Goal: Task Accomplishment & Management: Complete application form

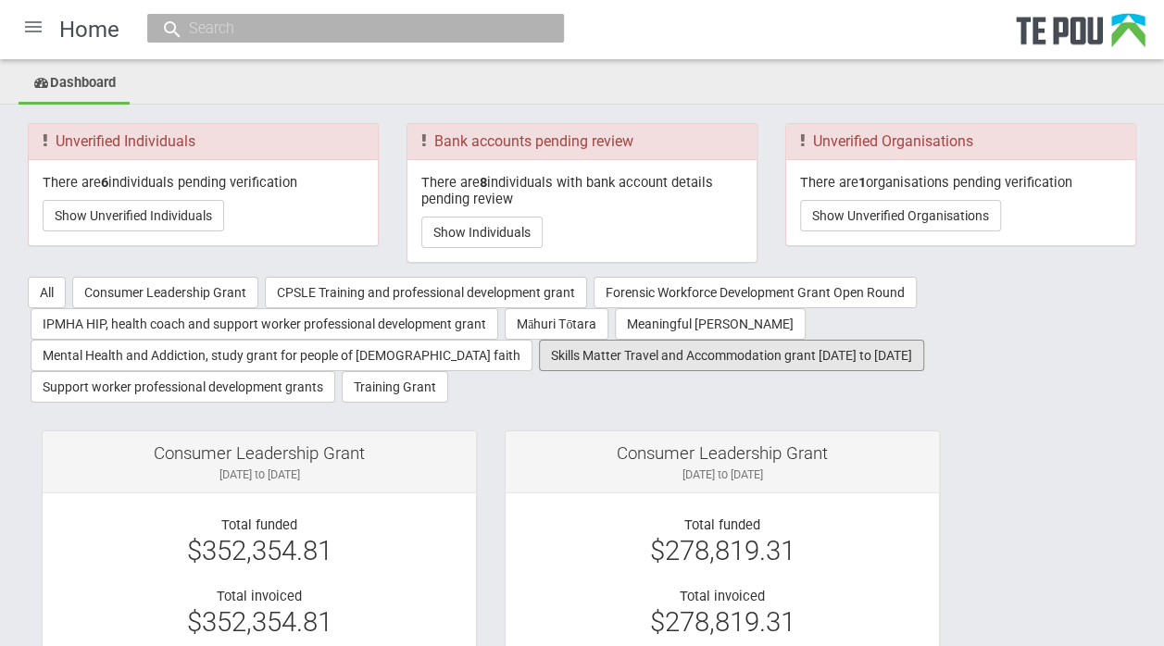
click at [539, 358] on button "Skills Matter Travel and Accommodation grant [DATE] to [DATE]" at bounding box center [731, 355] width 385 height 31
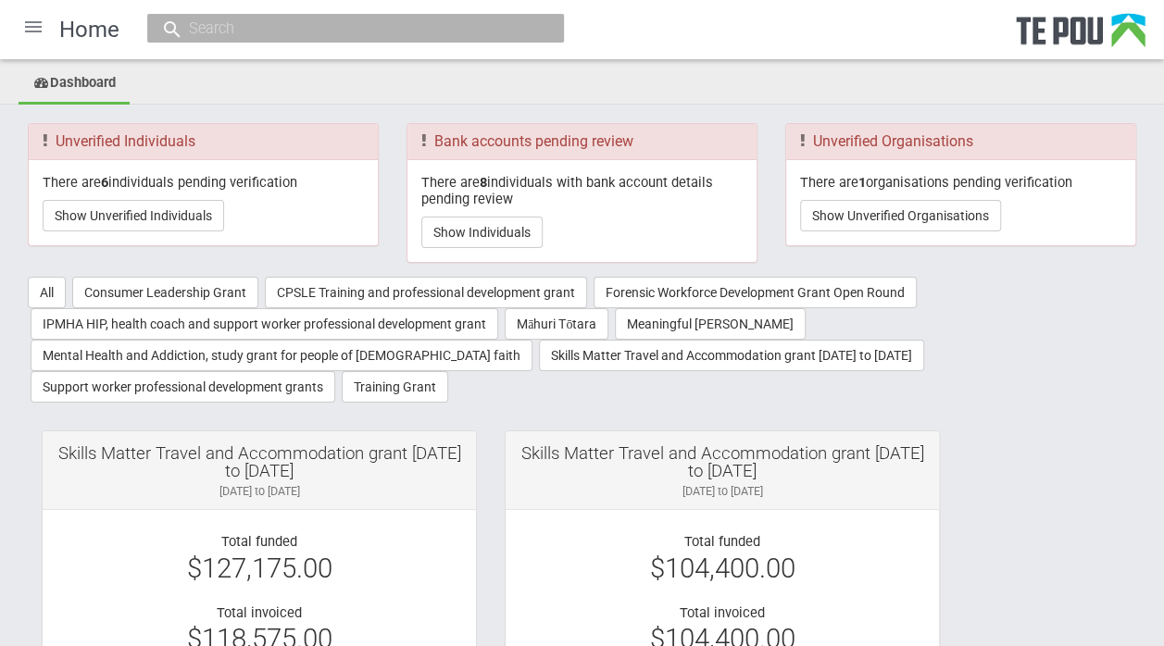
click at [30, 27] on div at bounding box center [33, 27] width 44 height 44
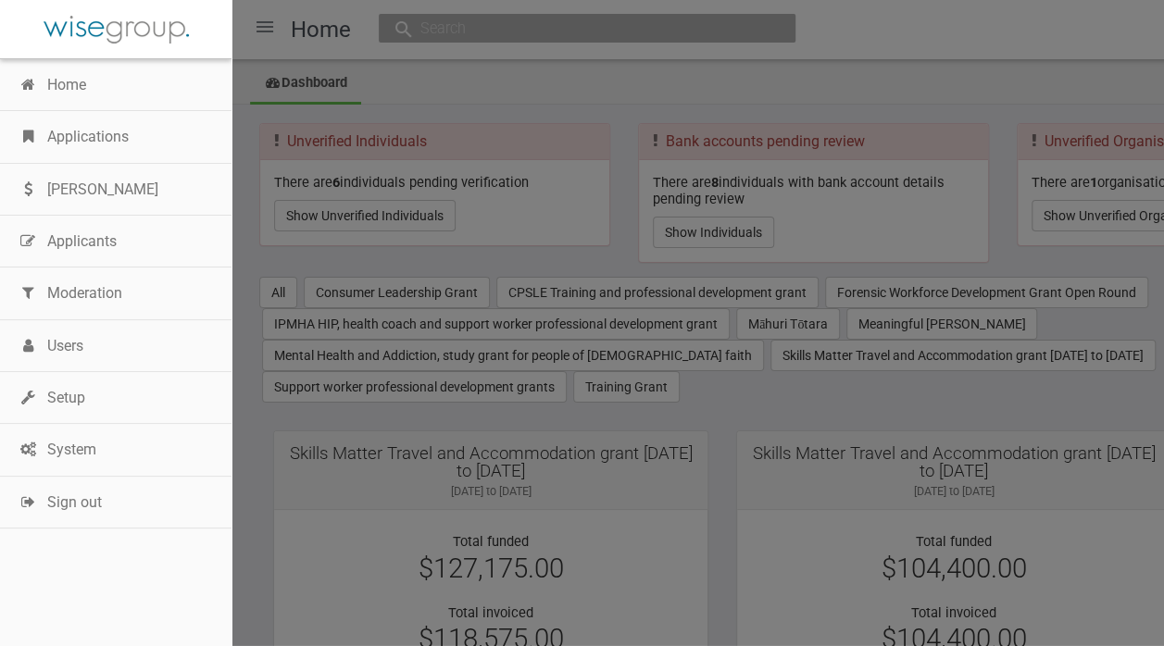
click at [94, 132] on link "Applications" at bounding box center [116, 137] width 232 height 52
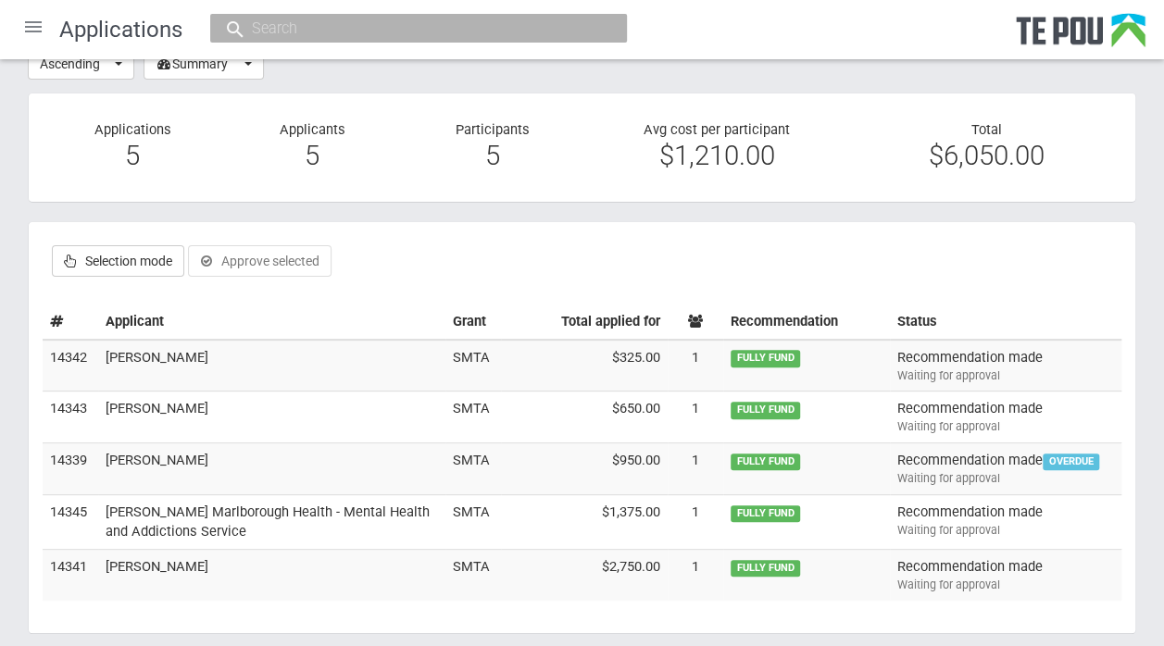
scroll to position [94, 0]
click at [207, 358] on td "Megan Middlemass" at bounding box center [271, 367] width 347 height 52
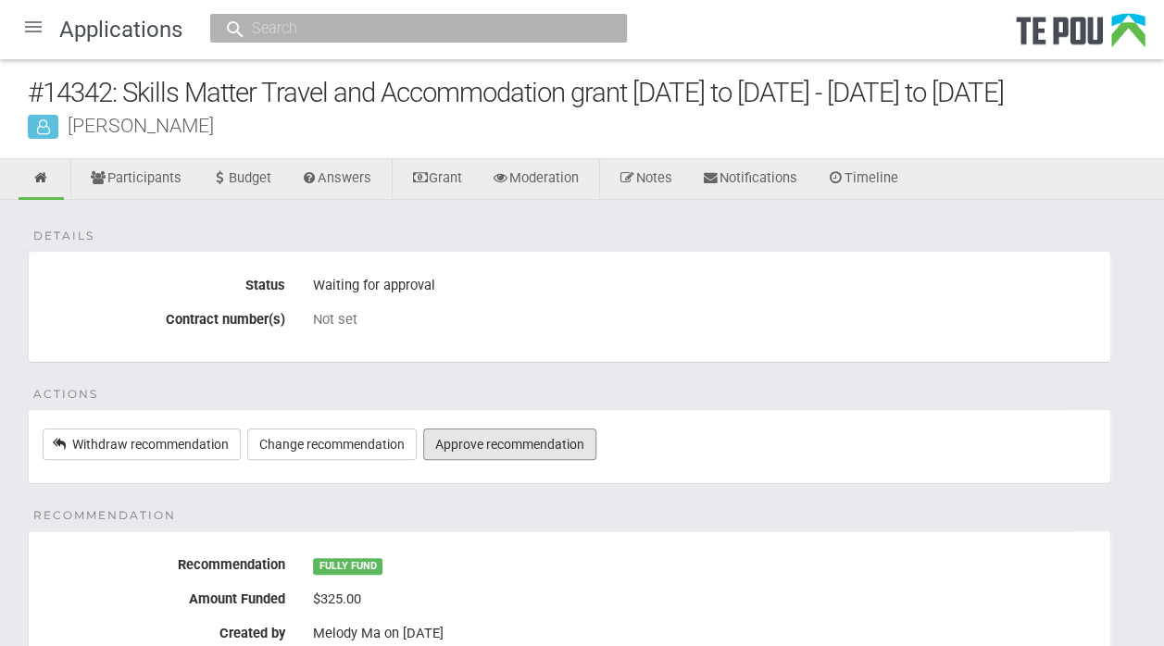
click at [533, 443] on link "Approve recommendation" at bounding box center [509, 444] width 173 height 31
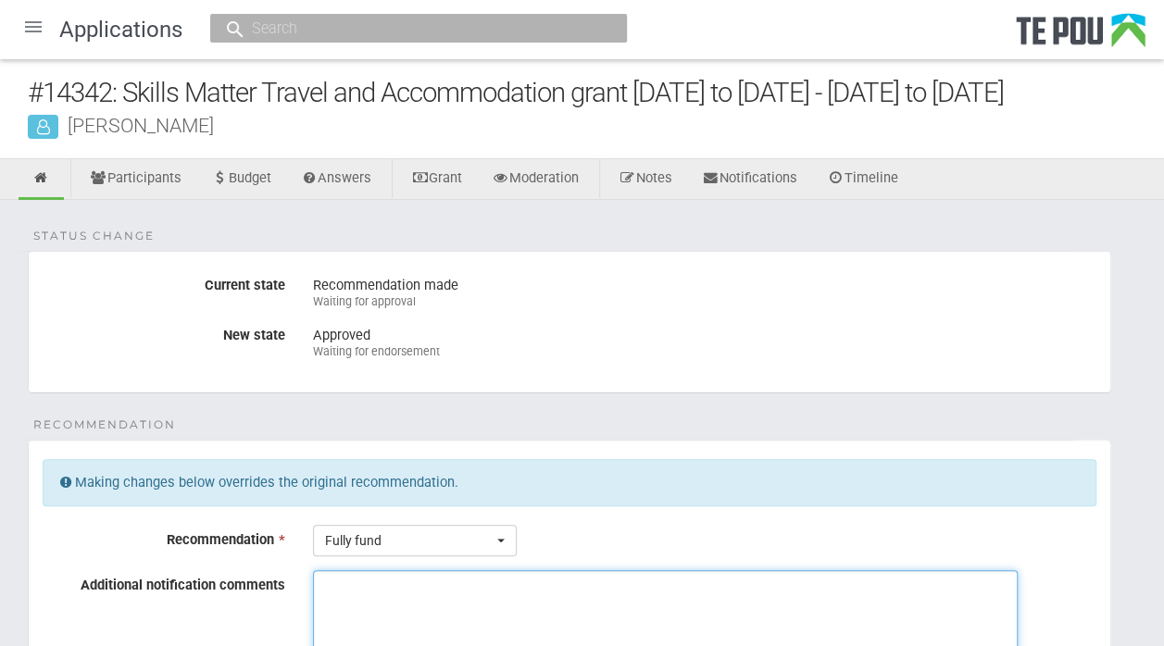
click at [382, 584] on textarea "Additional notification comments" at bounding box center [665, 640] width 705 height 139
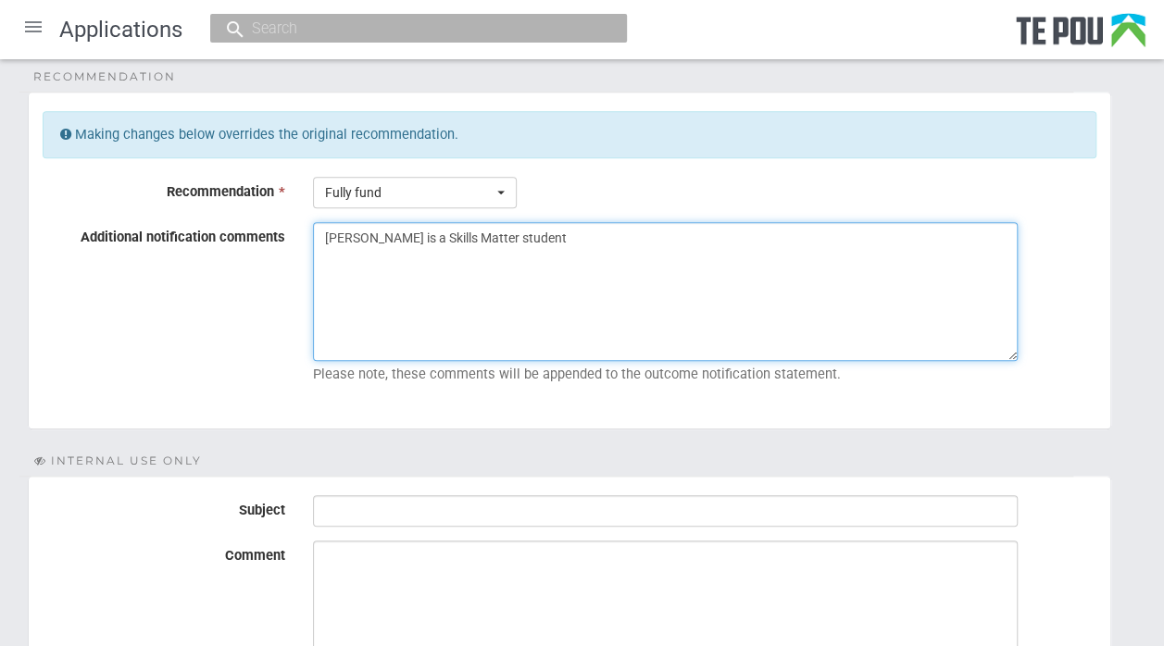
scroll to position [417, 0]
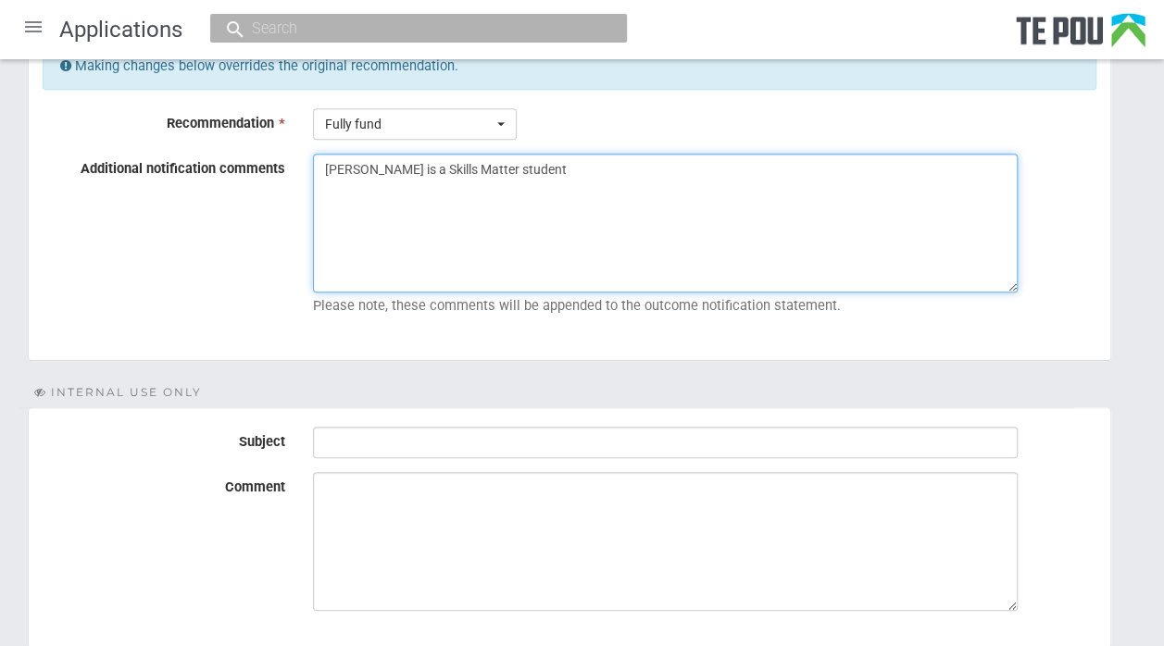
type textarea "Megan is a Skills Matter student"
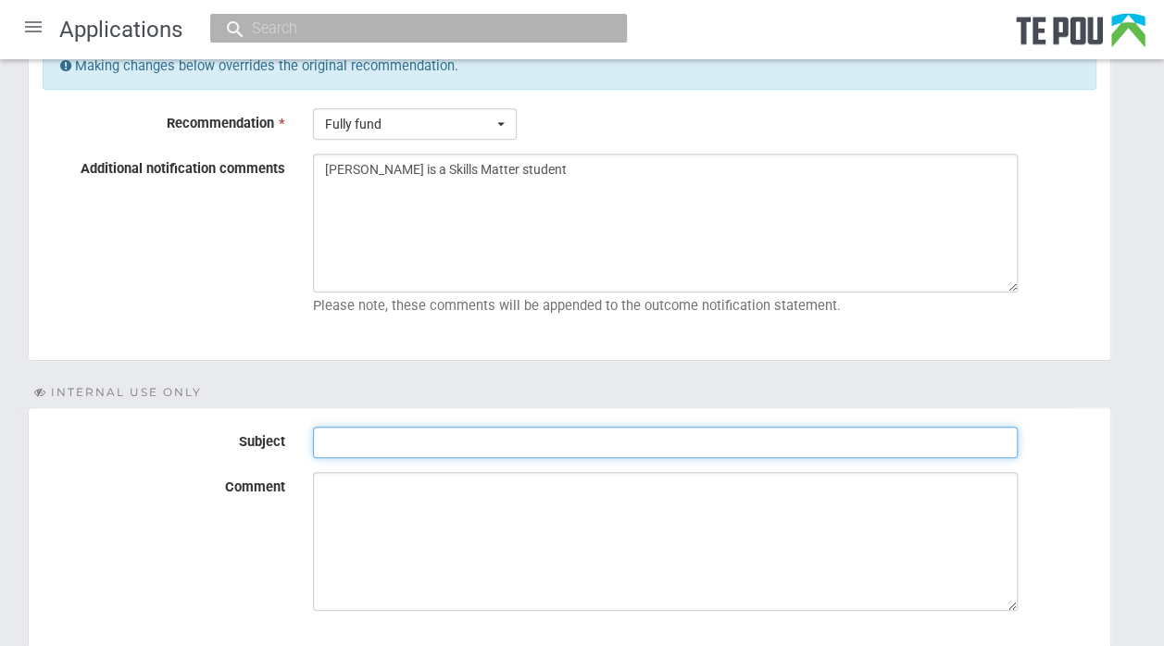
click at [370, 433] on input "Subject" at bounding box center [665, 442] width 705 height 31
type input "Ready for endorsement"
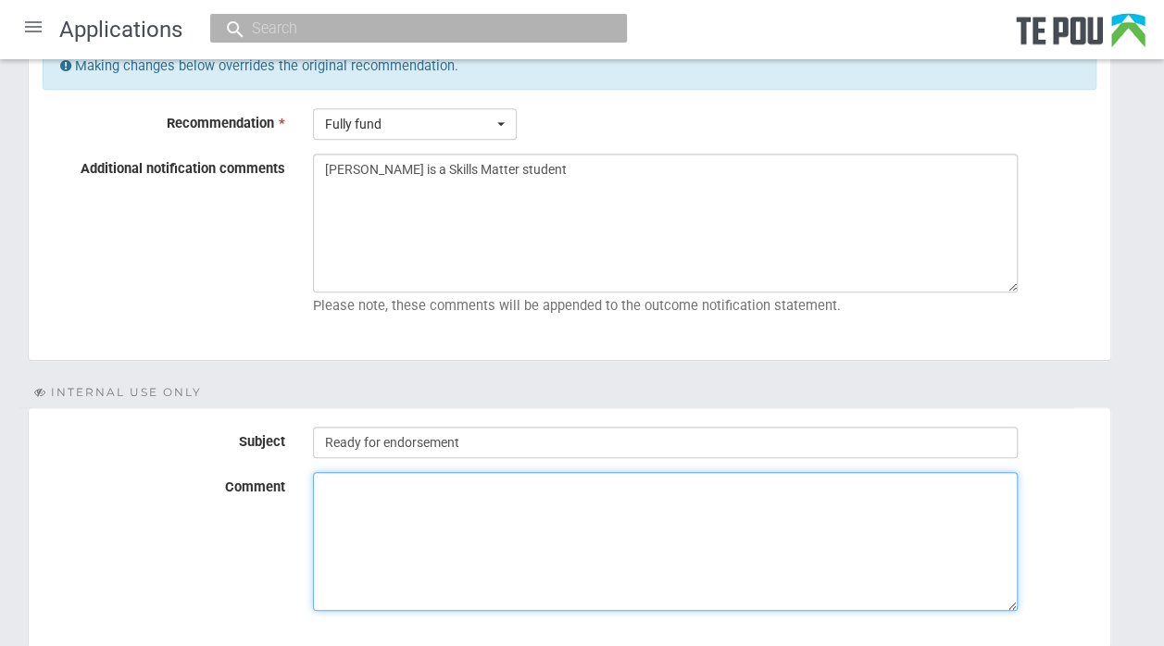
click at [341, 493] on textarea "Comment" at bounding box center [665, 541] width 705 height 139
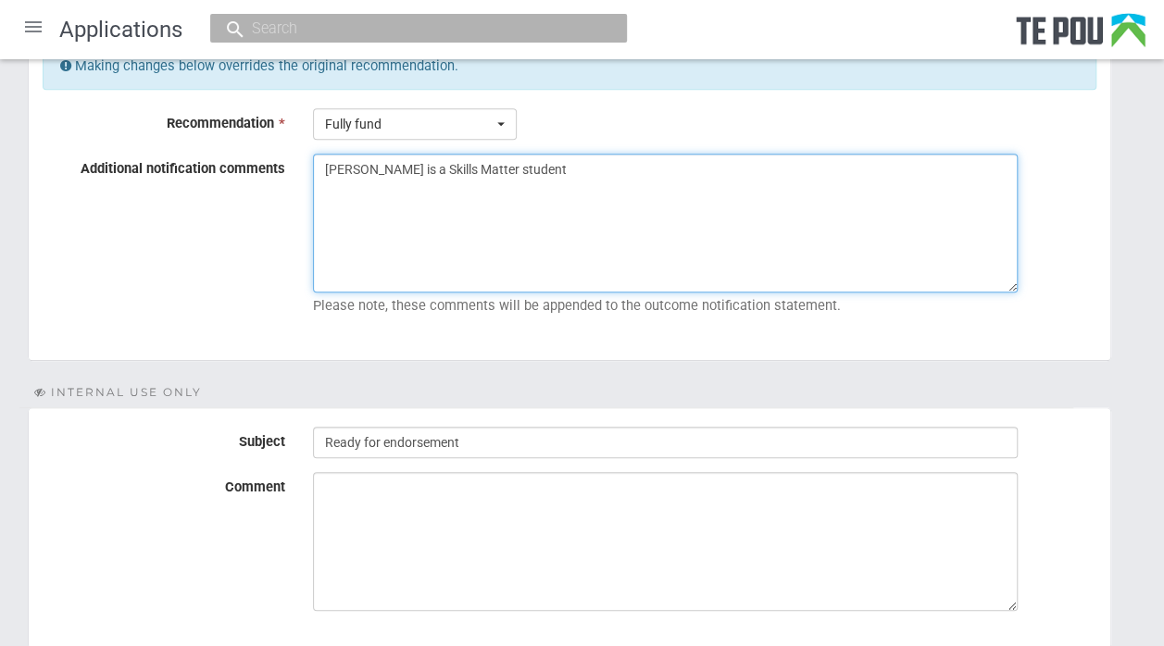
drag, startPoint x: 537, startPoint y: 163, endPoint x: 311, endPoint y: 169, distance: 226.1
click at [311, 169] on div "Megan is a Skills Matter student Please note, these comments will be appended t…" at bounding box center [704, 238] width 811 height 169
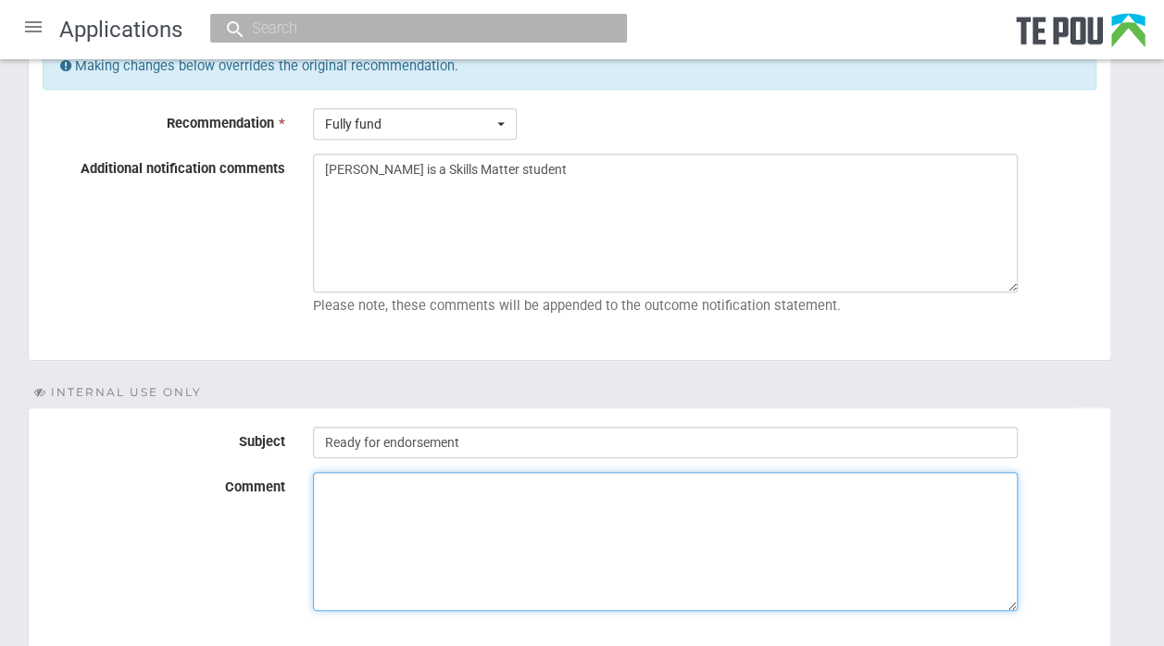
click at [320, 483] on textarea "Comment" at bounding box center [665, 541] width 705 height 139
paste textarea "Megan is a Skills Matter student"
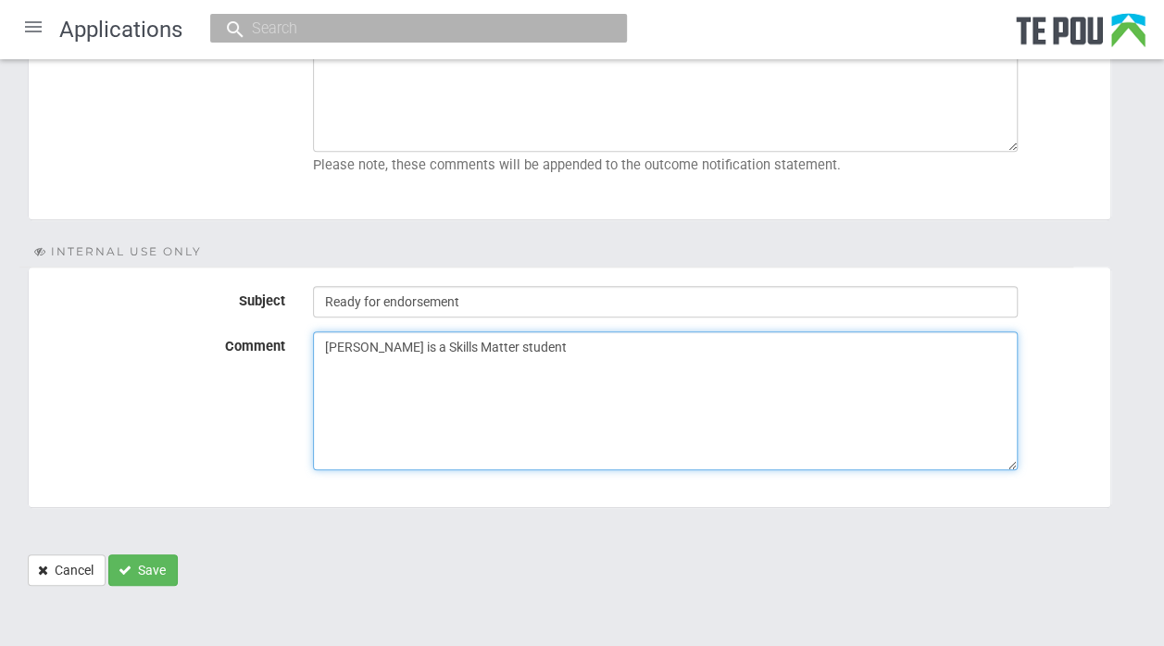
type textarea "Megan is a Skills Matter student"
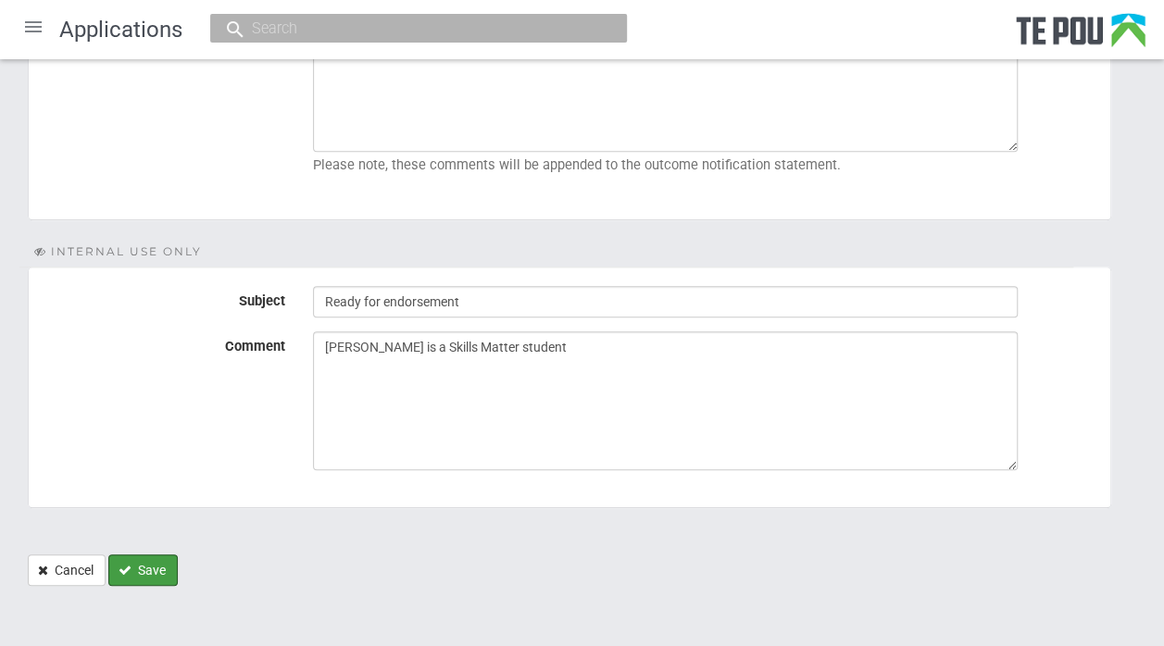
click at [156, 567] on button "Save" at bounding box center [142, 570] width 69 height 31
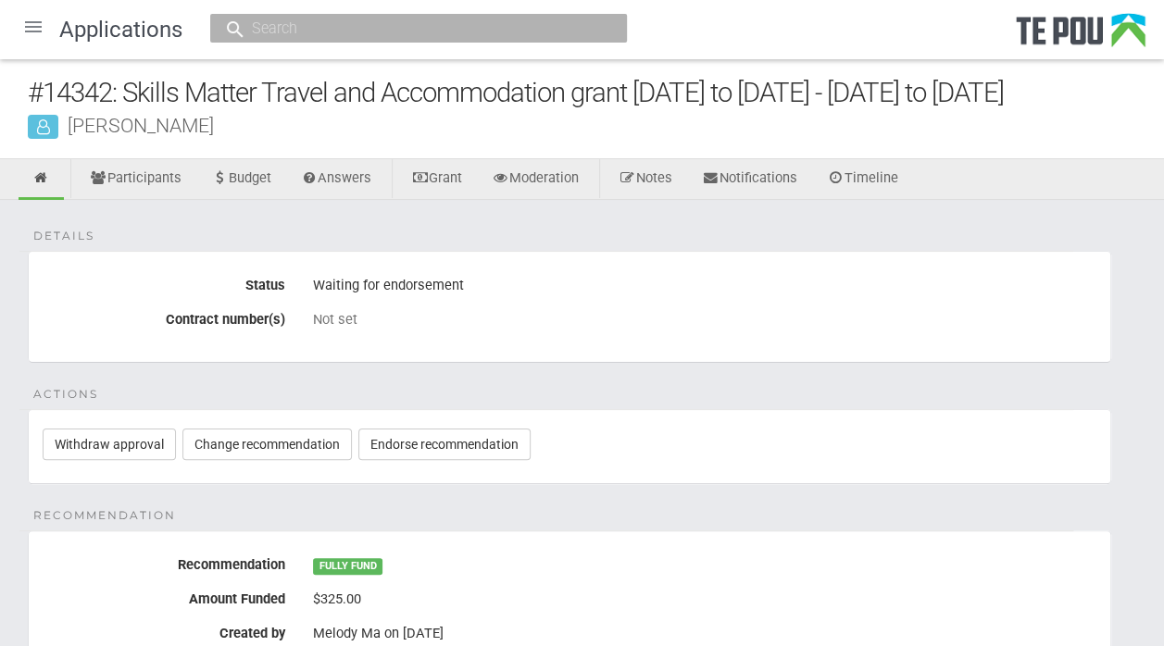
click at [39, 26] on div at bounding box center [33, 27] width 44 height 44
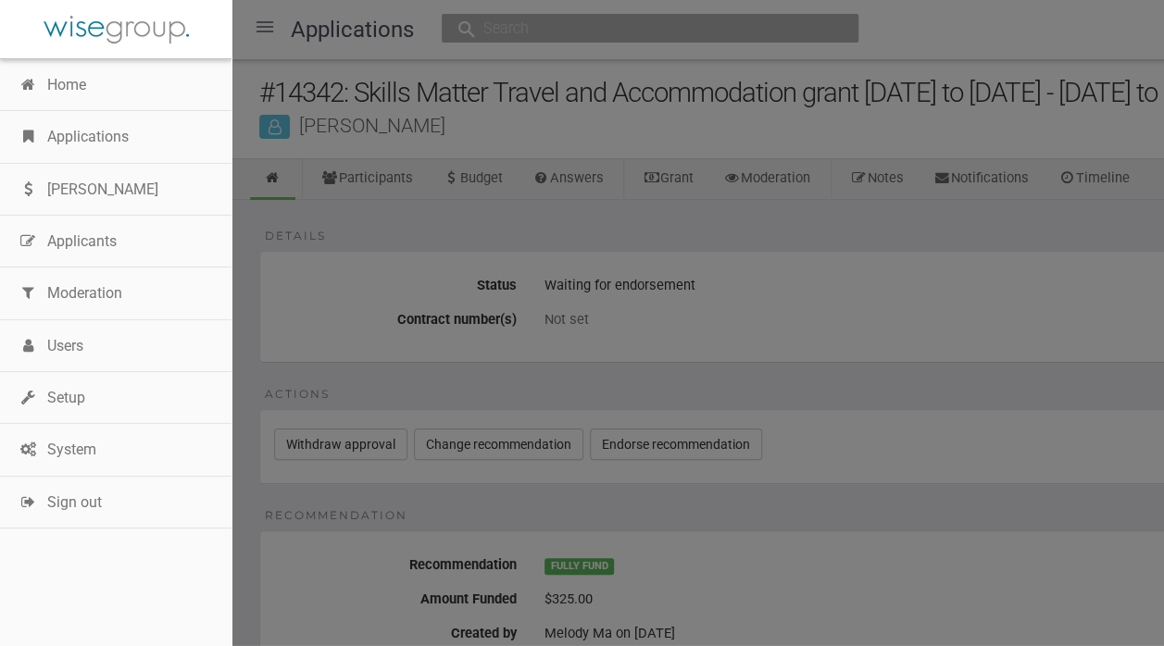
click at [62, 122] on link "Applications" at bounding box center [116, 137] width 232 height 52
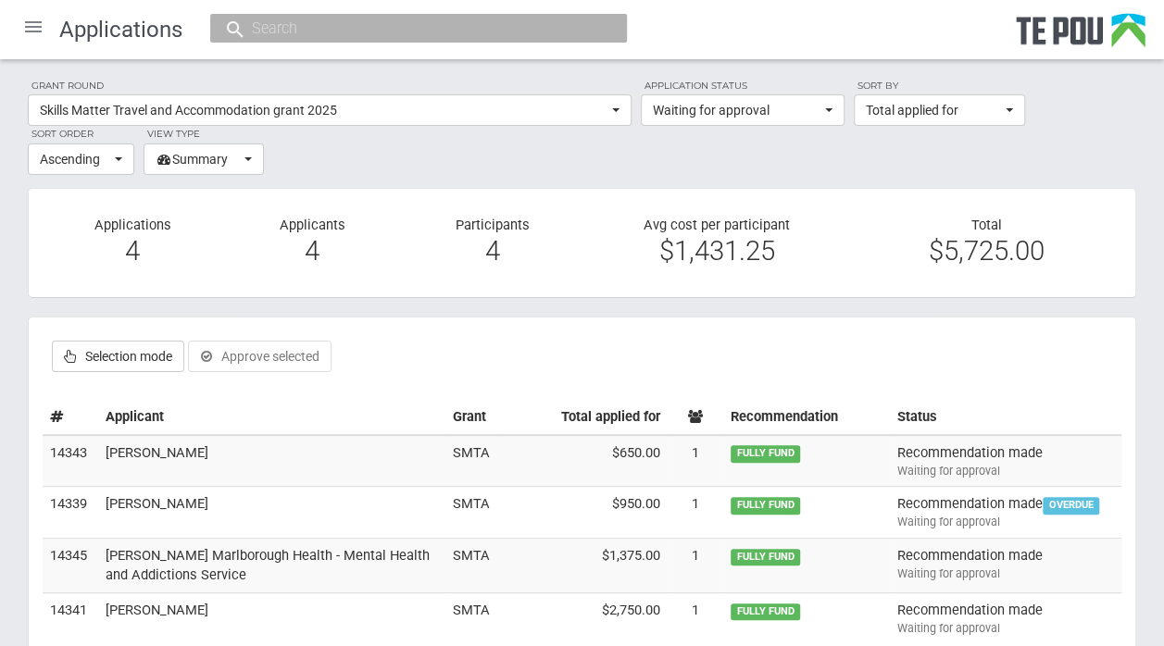
click at [132, 445] on td "[PERSON_NAME]" at bounding box center [271, 461] width 347 height 52
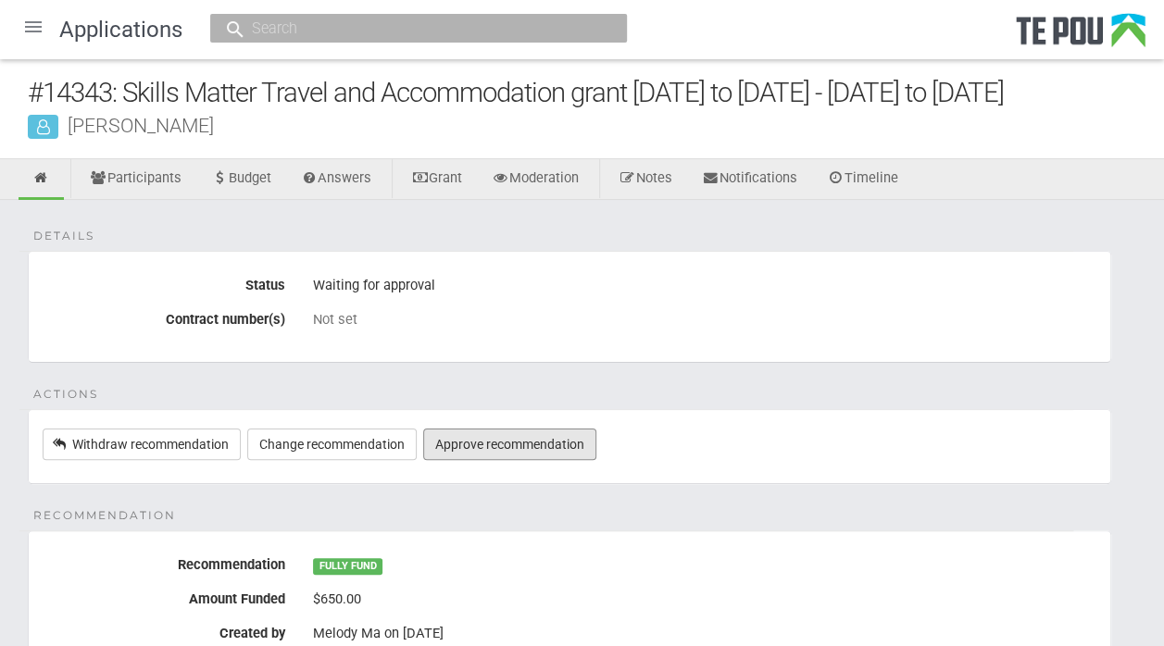
click at [496, 448] on link "Approve recommendation" at bounding box center [509, 444] width 173 height 31
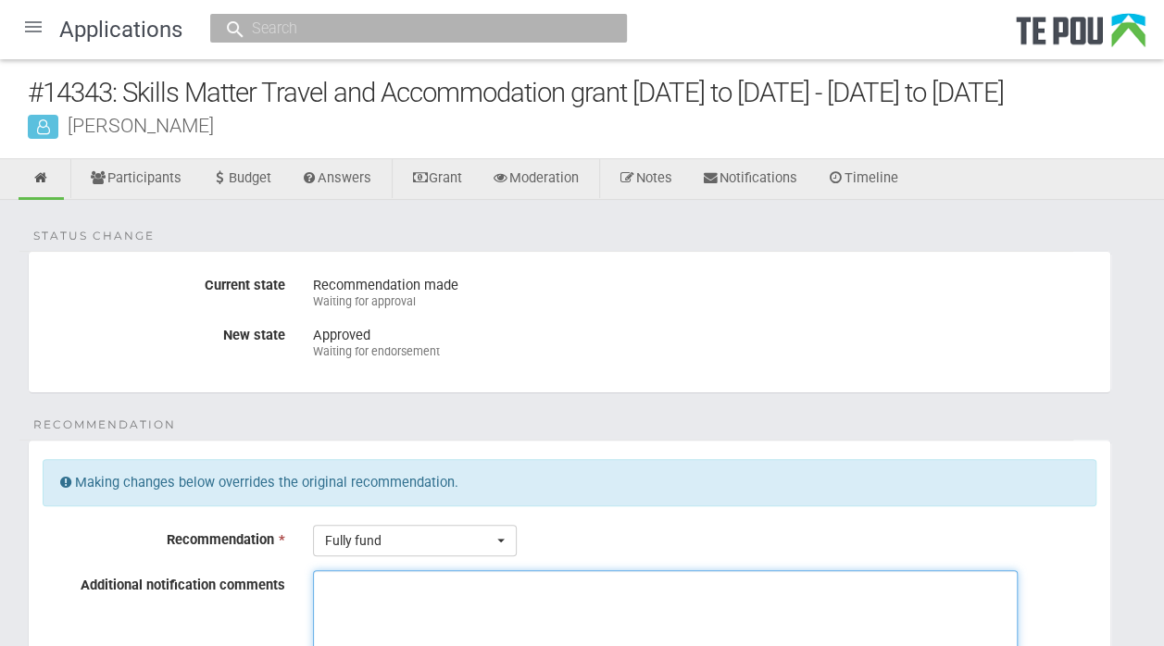
click at [369, 578] on textarea "Additional notification comments" at bounding box center [665, 640] width 705 height 139
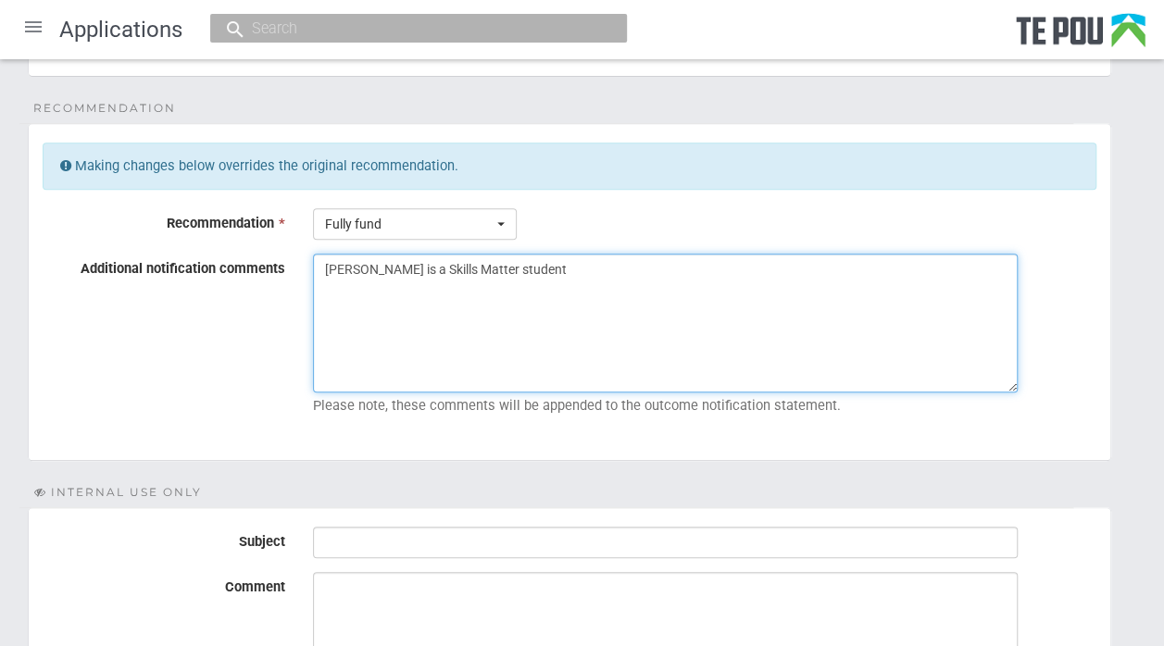
scroll to position [413, 0]
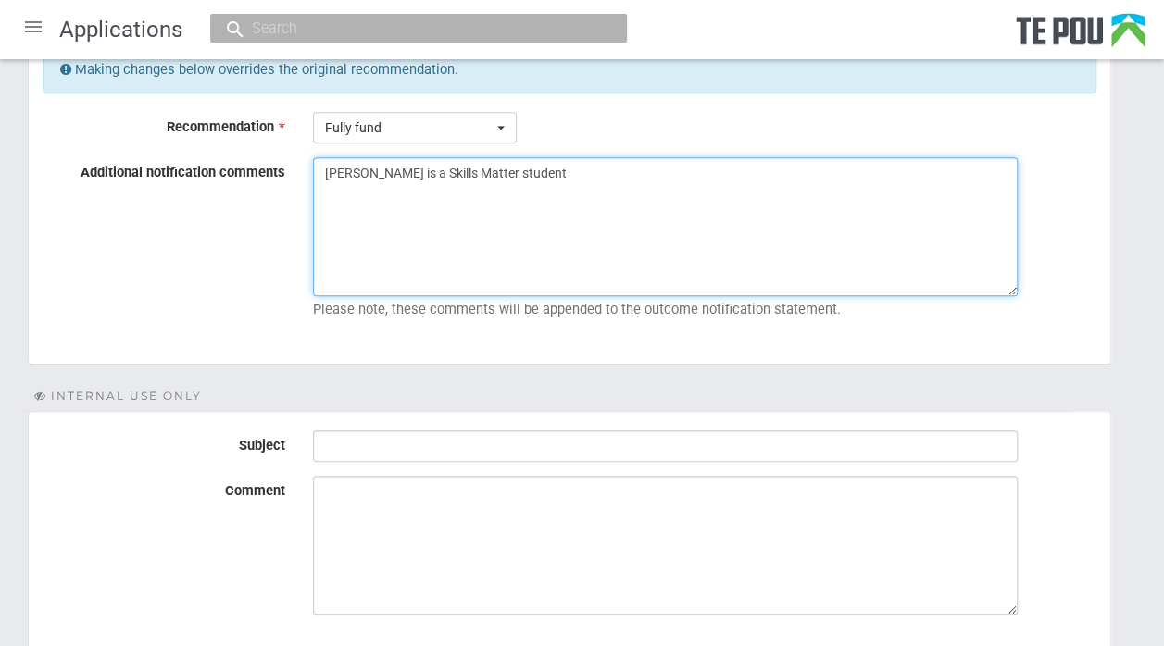
type textarea "[PERSON_NAME] is a Skills Matter student"
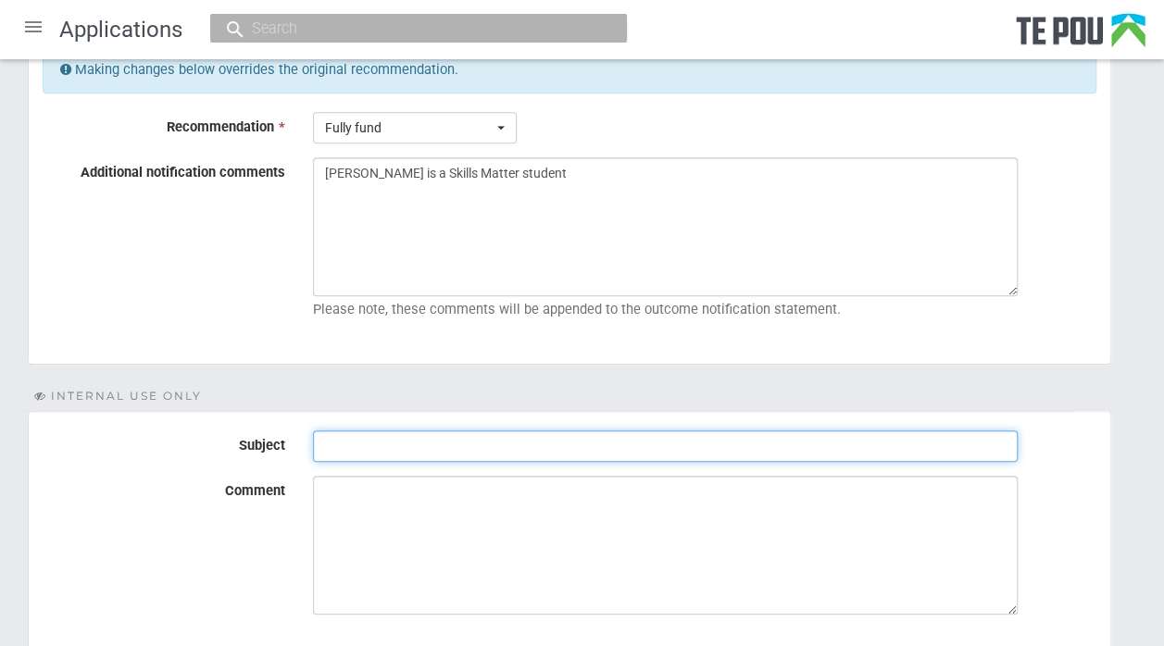
click at [329, 445] on input "Subject" at bounding box center [665, 446] width 705 height 31
type input "Ready for endorsement"
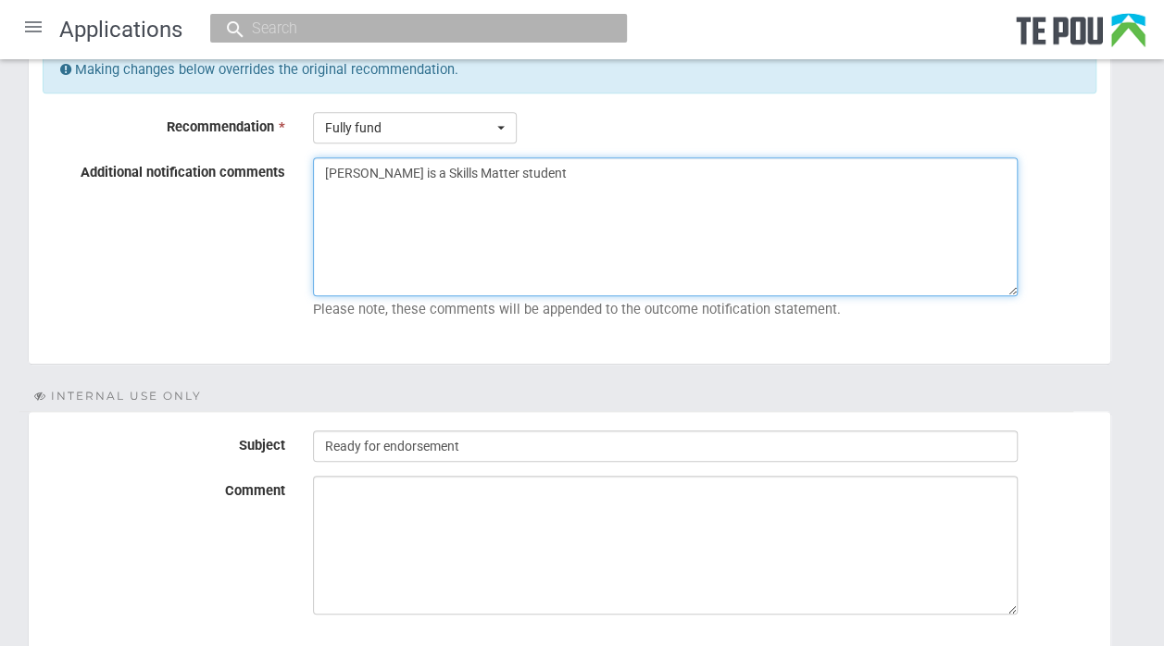
drag, startPoint x: 511, startPoint y: 170, endPoint x: 274, endPoint y: 178, distance: 237.2
click at [274, 178] on div "Additional notification comments [PERSON_NAME] is a Skills Matter student Pleas…" at bounding box center [570, 241] width 1082 height 169
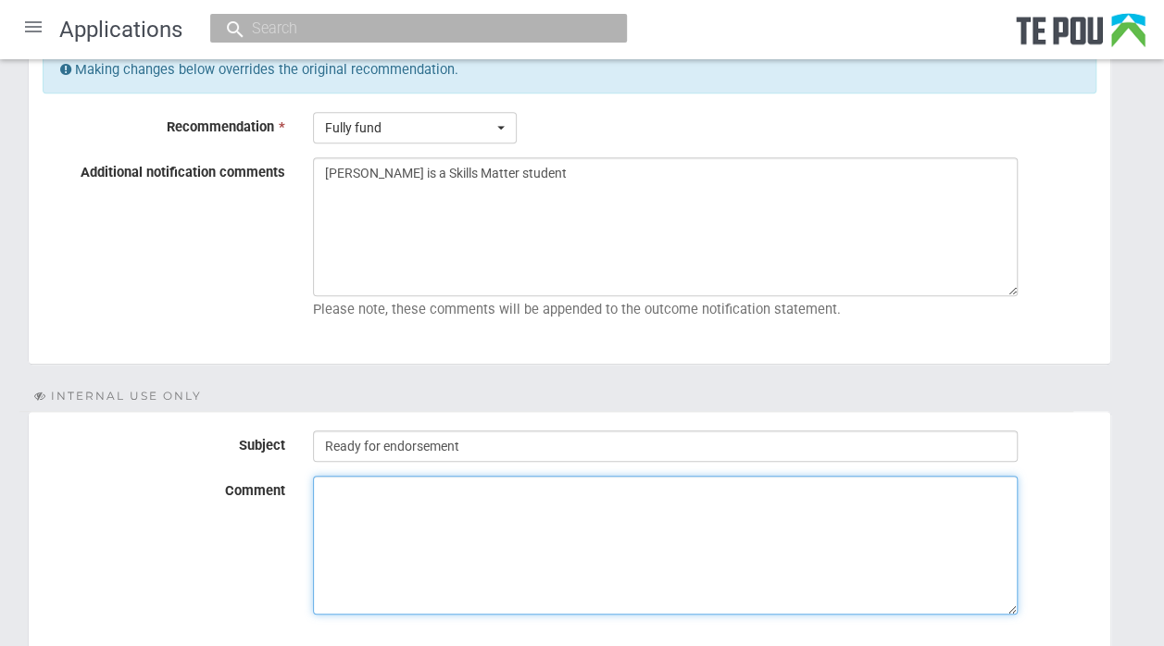
click at [347, 492] on textarea "Comment" at bounding box center [665, 545] width 705 height 139
paste textarea "[PERSON_NAME] is a Skills Matter student"
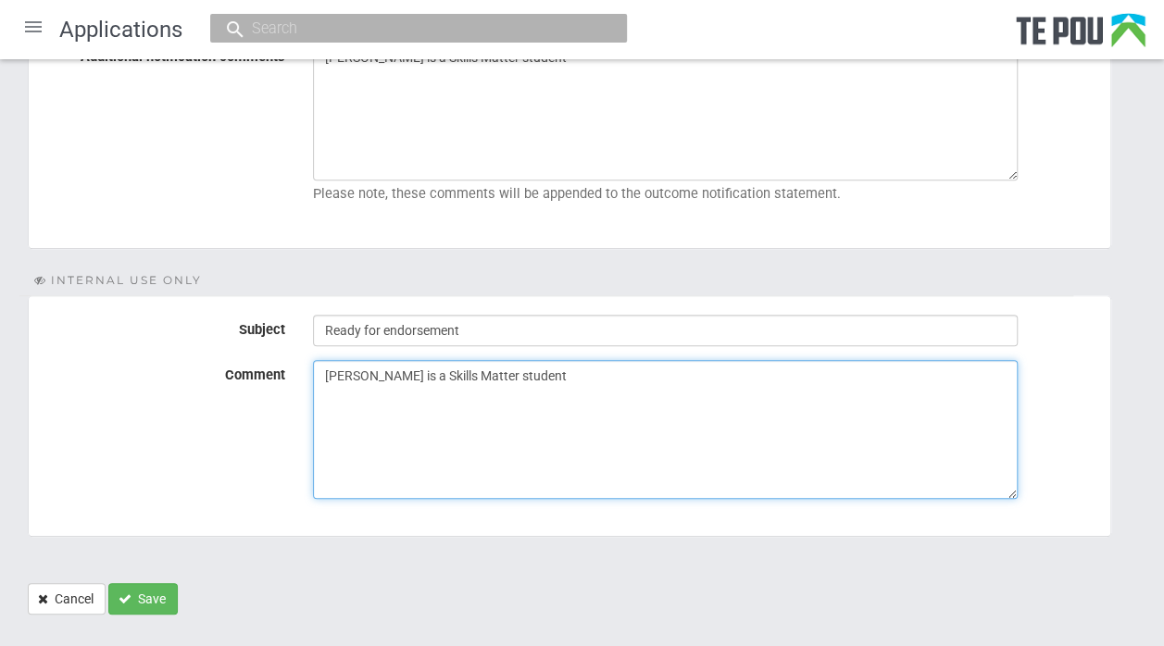
scroll to position [558, 0]
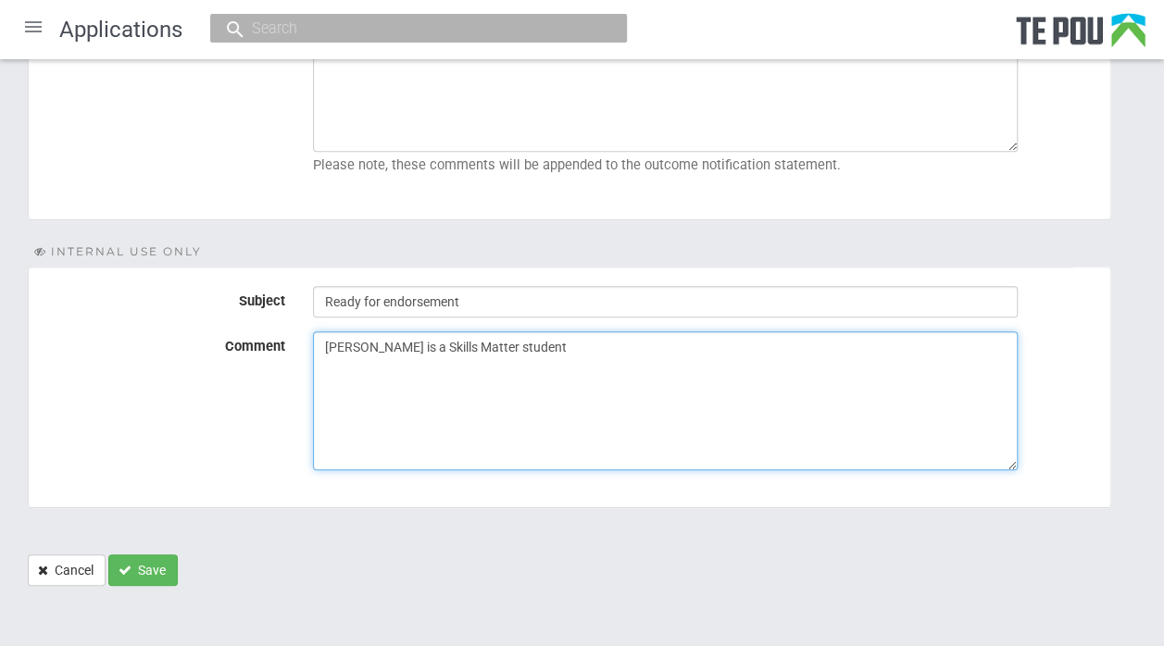
type textarea "Ellie is a Skills Matter student"
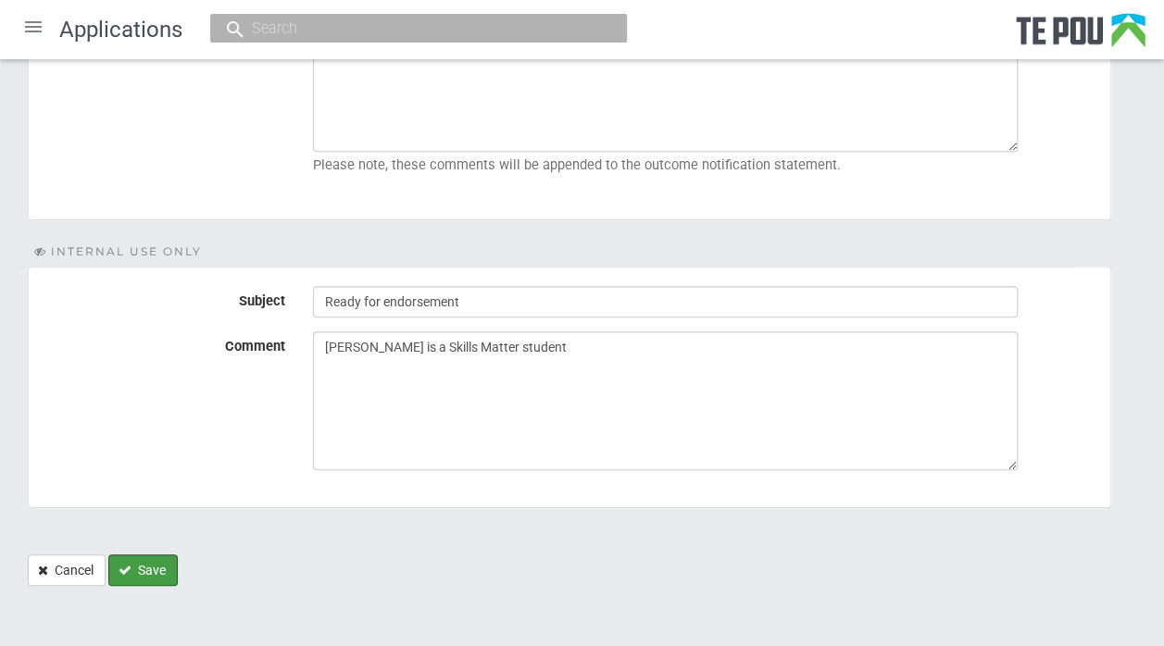
click at [148, 569] on button "Save" at bounding box center [142, 570] width 69 height 31
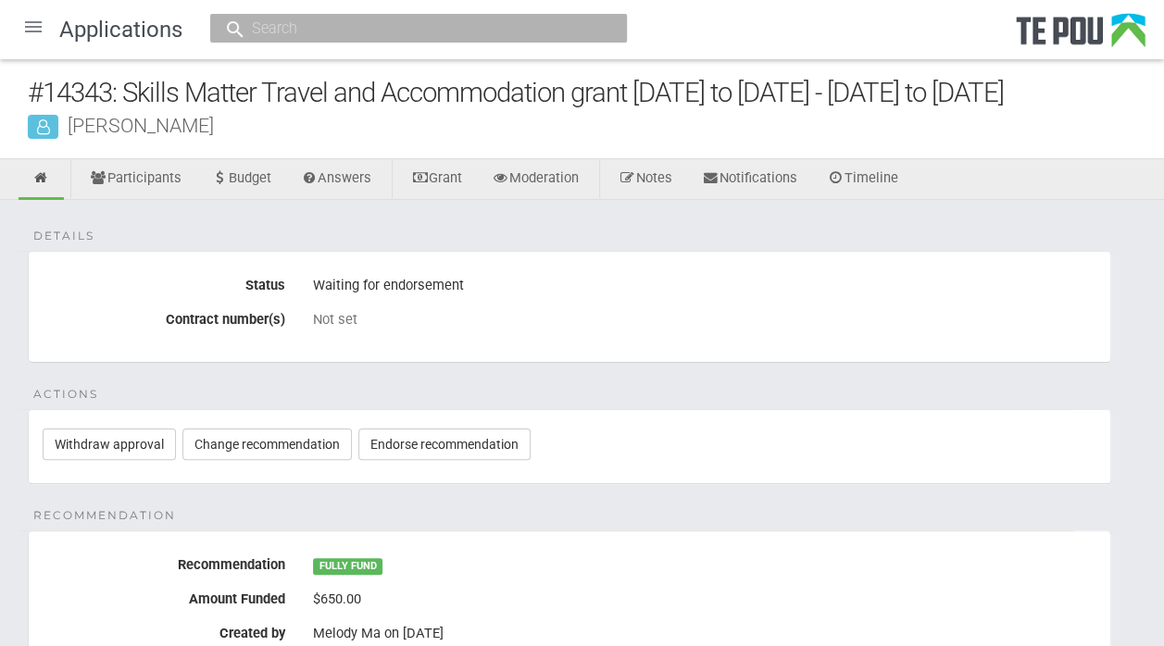
click at [30, 23] on div at bounding box center [33, 27] width 44 height 44
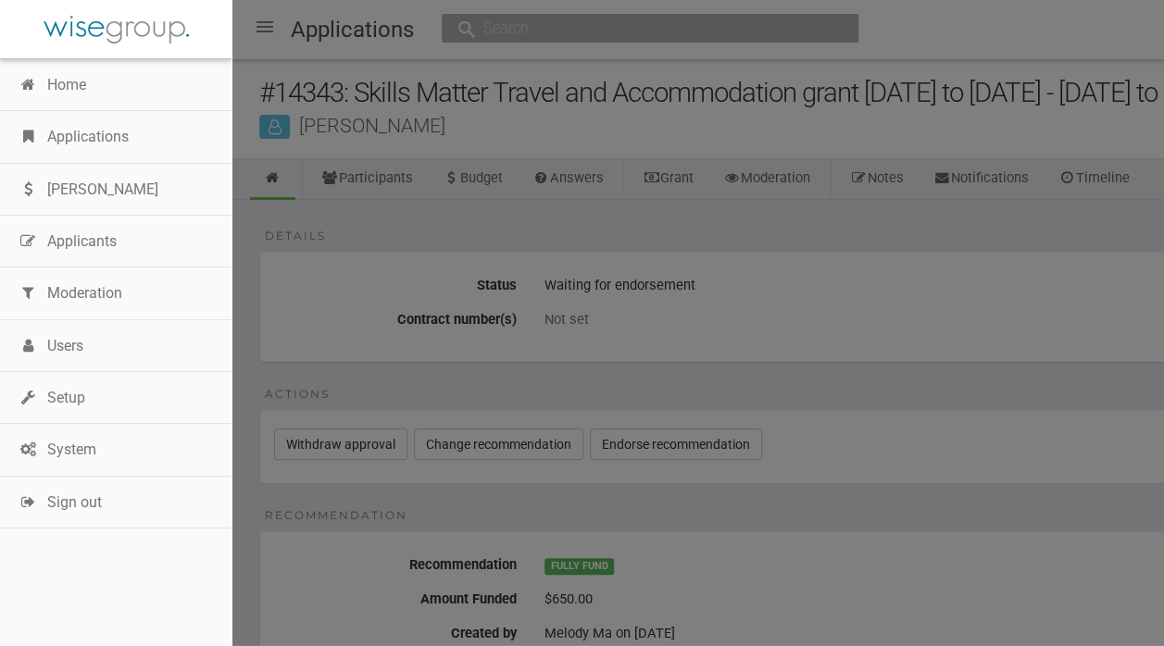
click at [69, 133] on link "Applications" at bounding box center [116, 137] width 232 height 52
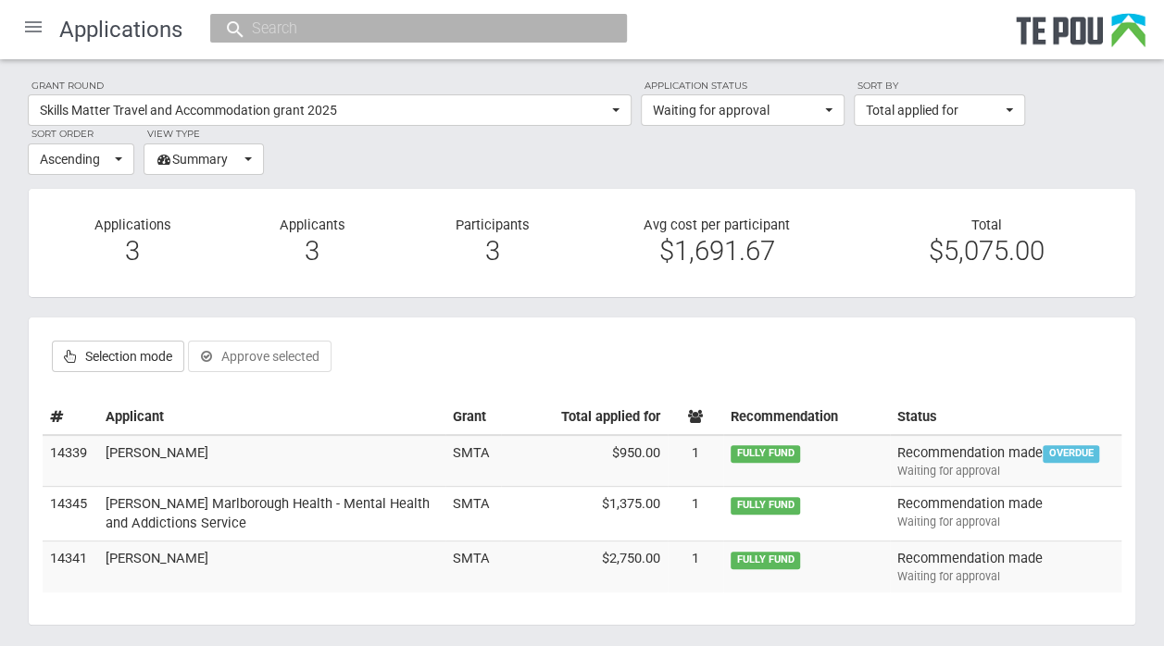
click at [133, 449] on td "[PERSON_NAME]" at bounding box center [271, 461] width 347 height 52
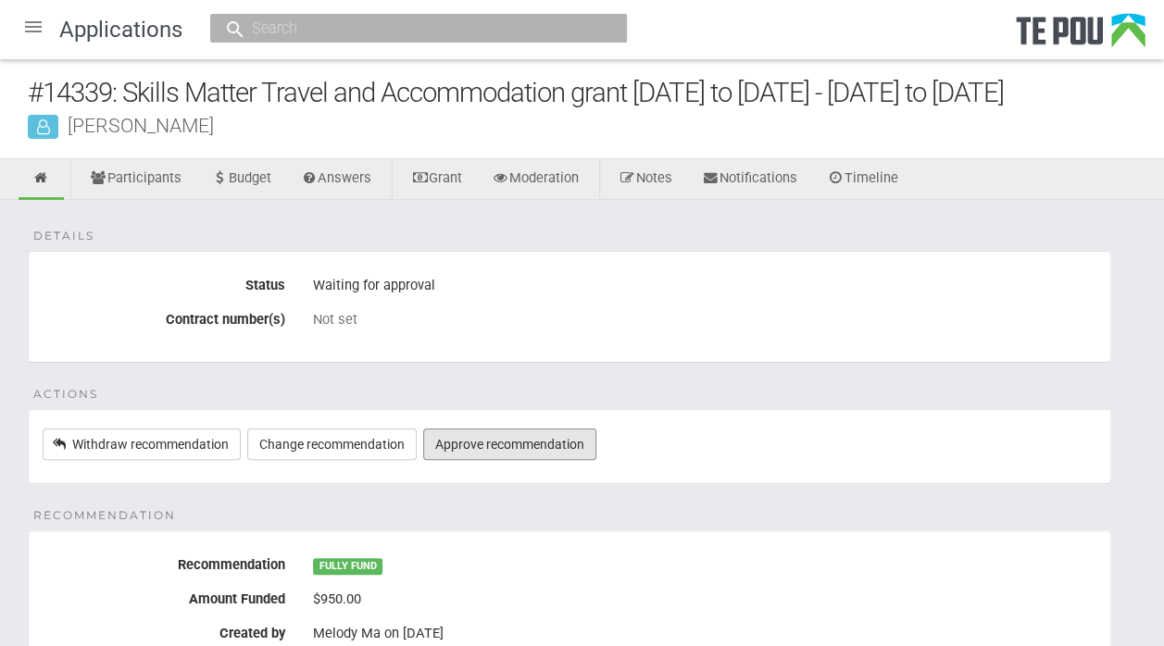
click at [484, 442] on link "Approve recommendation" at bounding box center [509, 444] width 173 height 31
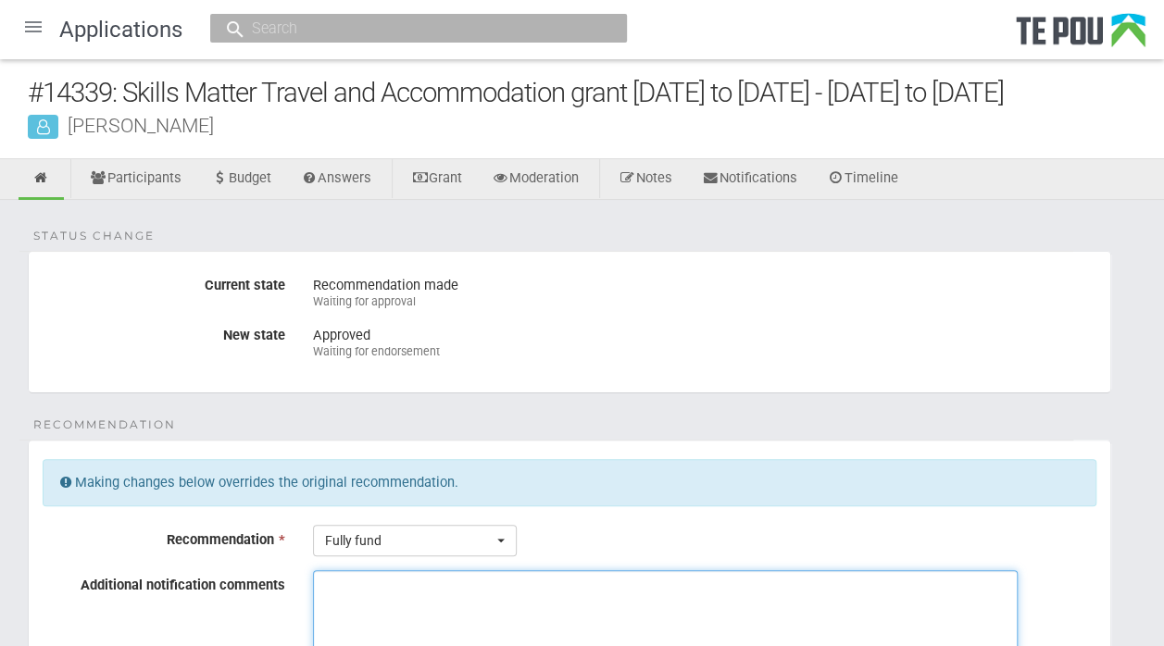
click at [345, 588] on textarea "Additional notification comments" at bounding box center [665, 640] width 705 height 139
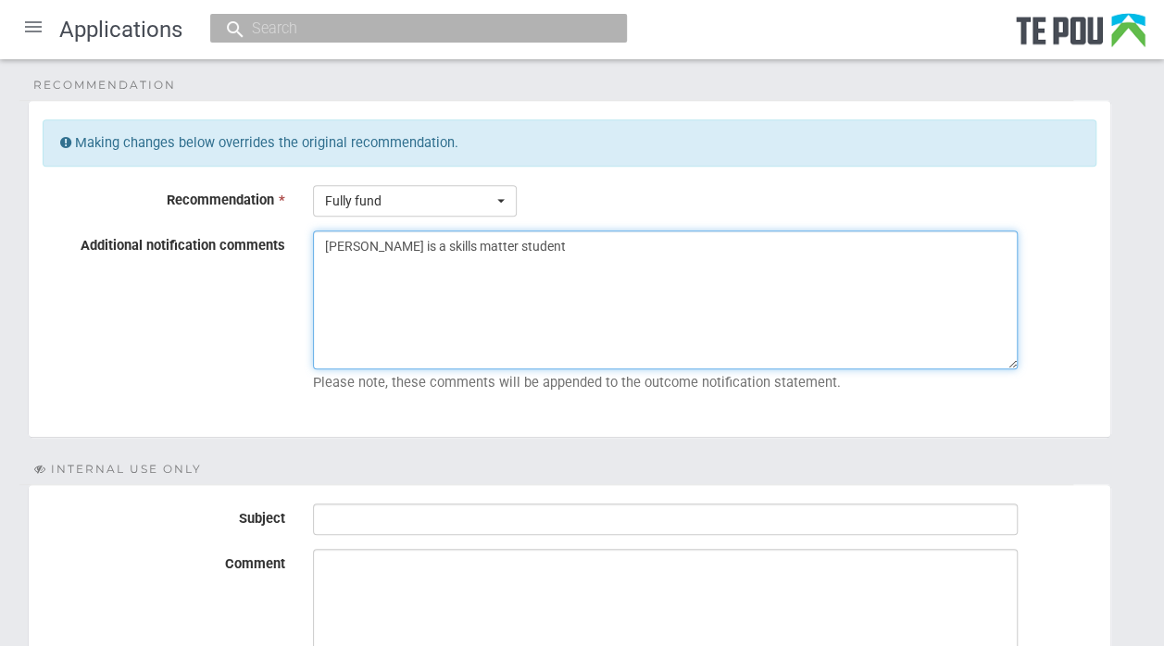
scroll to position [345, 0]
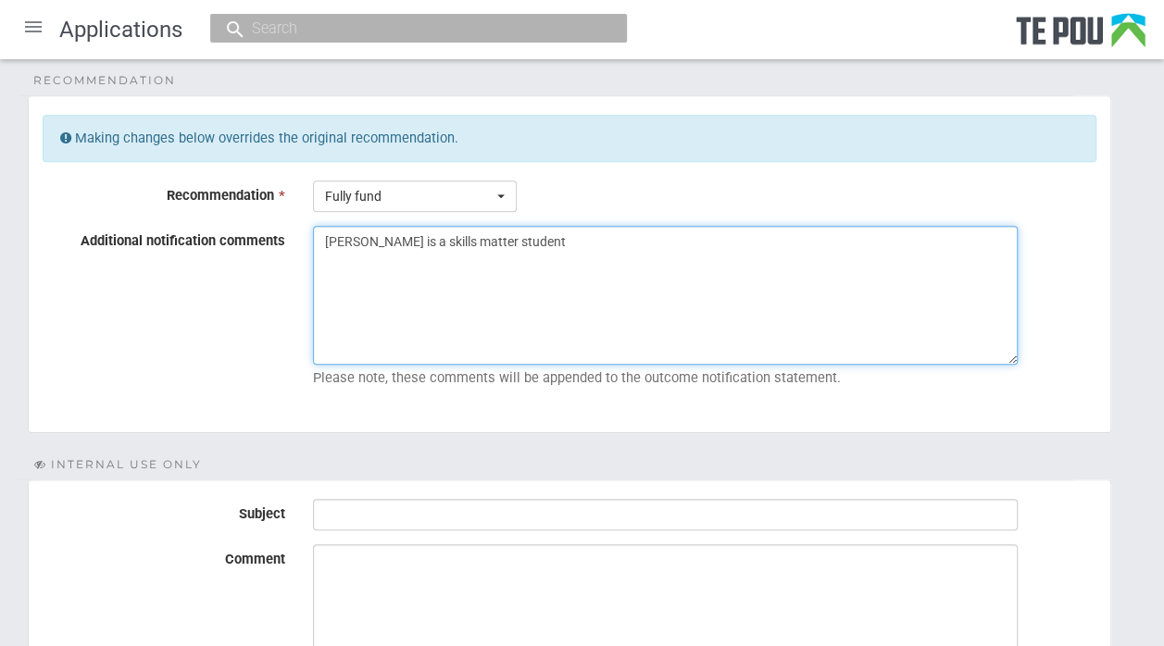
drag, startPoint x: 531, startPoint y: 234, endPoint x: 301, endPoint y: 238, distance: 229.7
click at [301, 238] on div "[PERSON_NAME] is a skills matter student Please note, these comments will be ap…" at bounding box center [704, 310] width 811 height 169
type textarea "[PERSON_NAME] is a skills matter student"
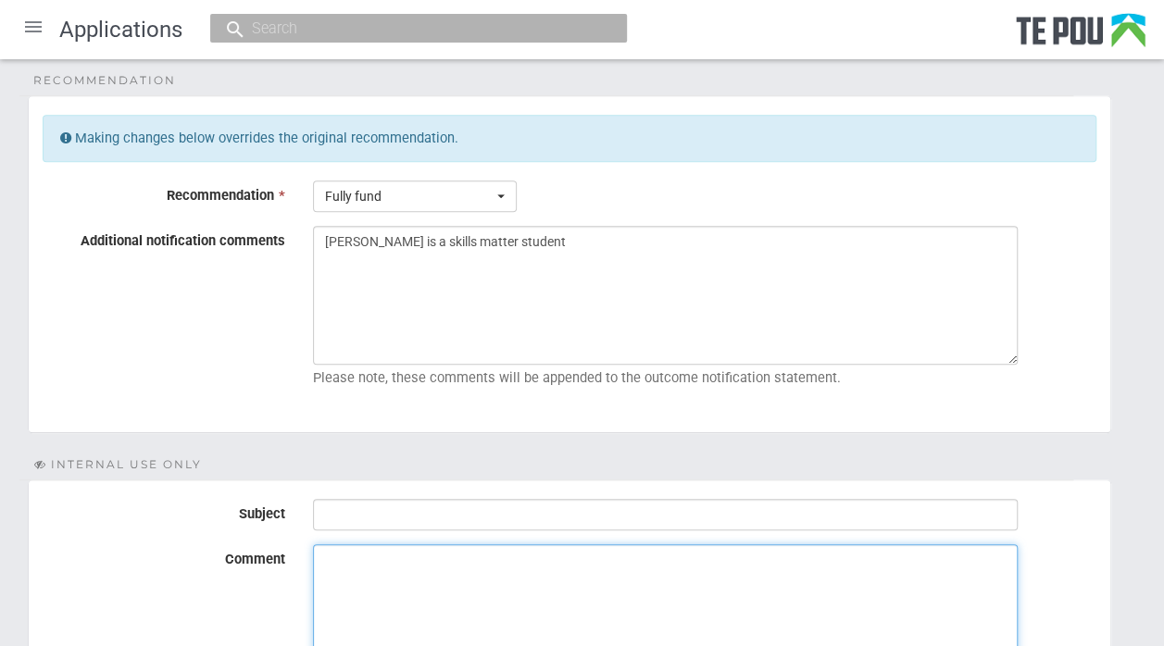
click at [328, 558] on textarea "Comment" at bounding box center [665, 614] width 705 height 139
paste textarea "[PERSON_NAME] is a skills matter student"
type textarea "[PERSON_NAME] is a skills matter student"
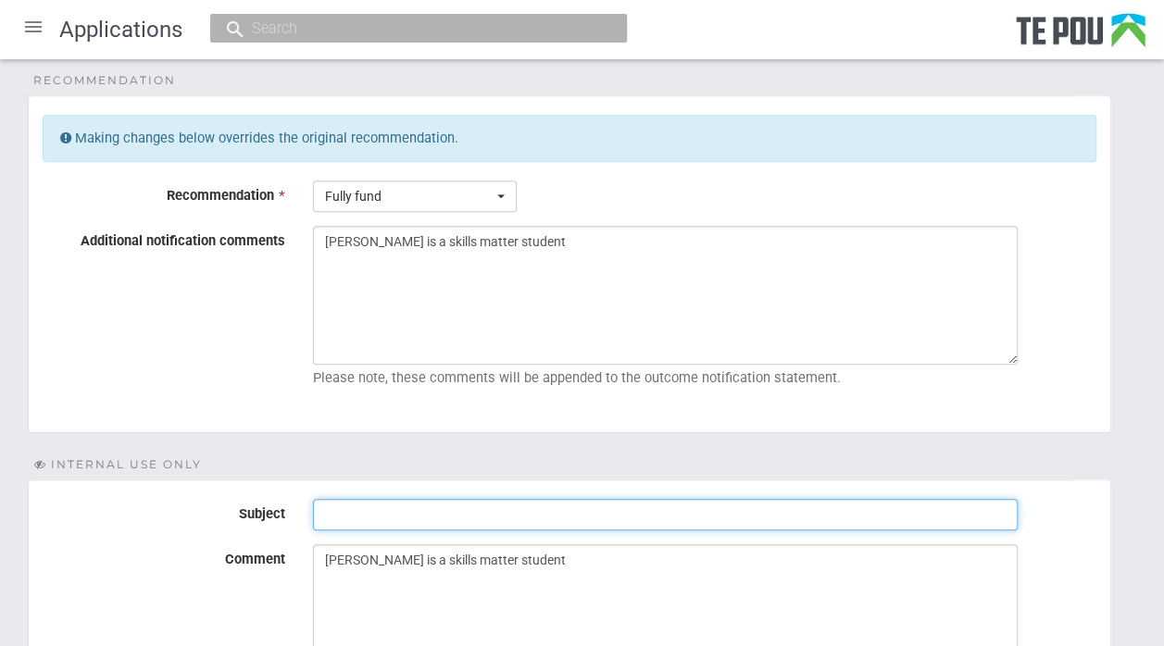
click at [338, 510] on input "Subject" at bounding box center [665, 514] width 705 height 31
type input "Ready for endorsement"
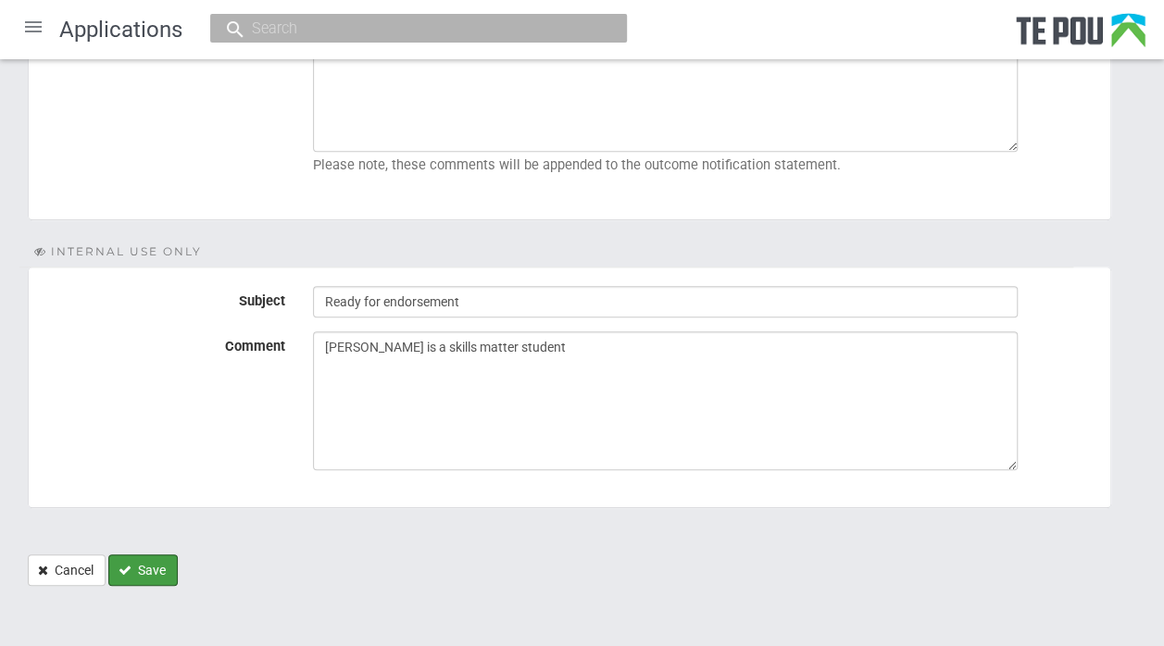
click at [155, 567] on button "Save" at bounding box center [142, 570] width 69 height 31
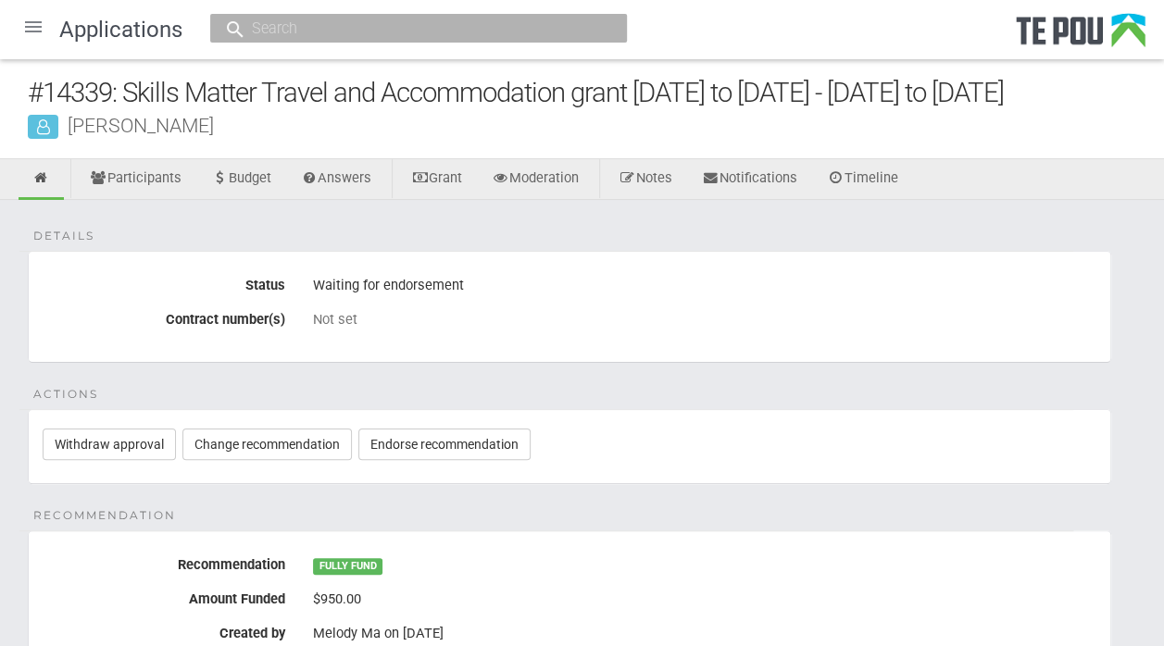
click at [31, 26] on div at bounding box center [33, 27] width 44 height 44
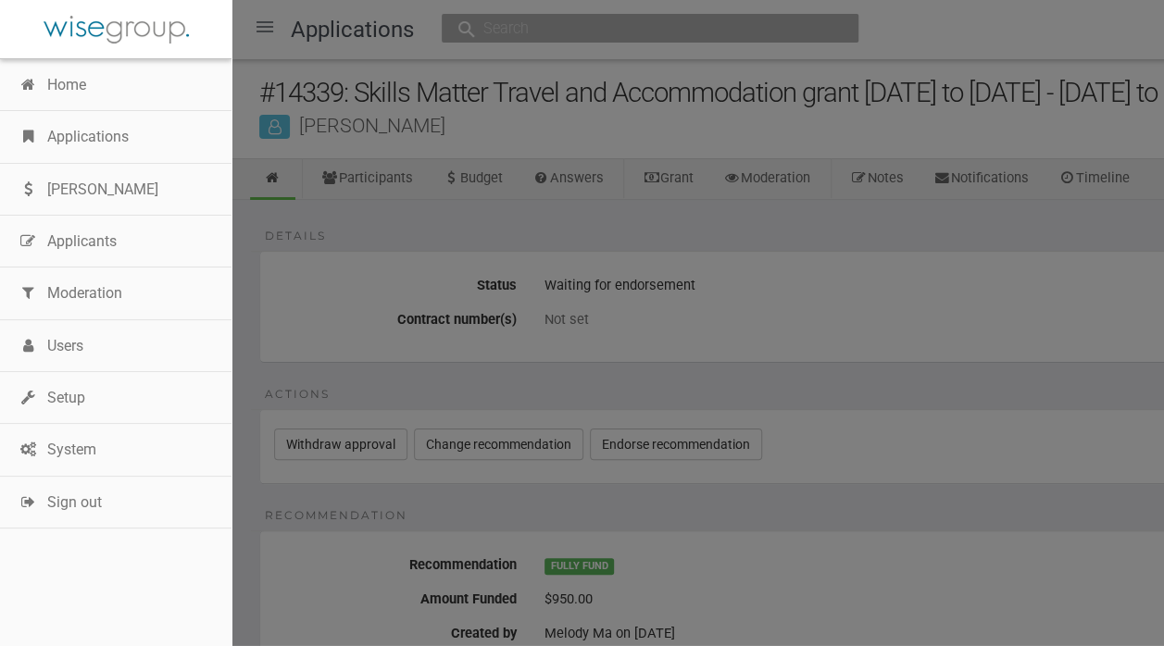
click at [79, 121] on link "Applications" at bounding box center [116, 137] width 232 height 52
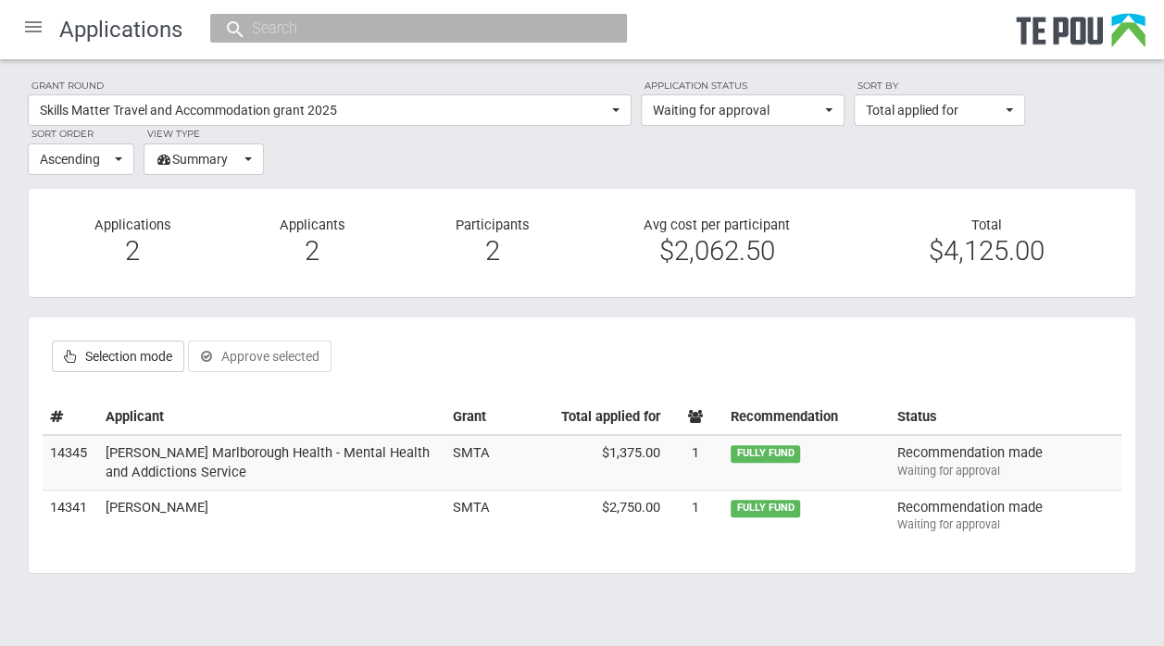
click at [165, 508] on td "Rachel Fahey" at bounding box center [271, 515] width 347 height 51
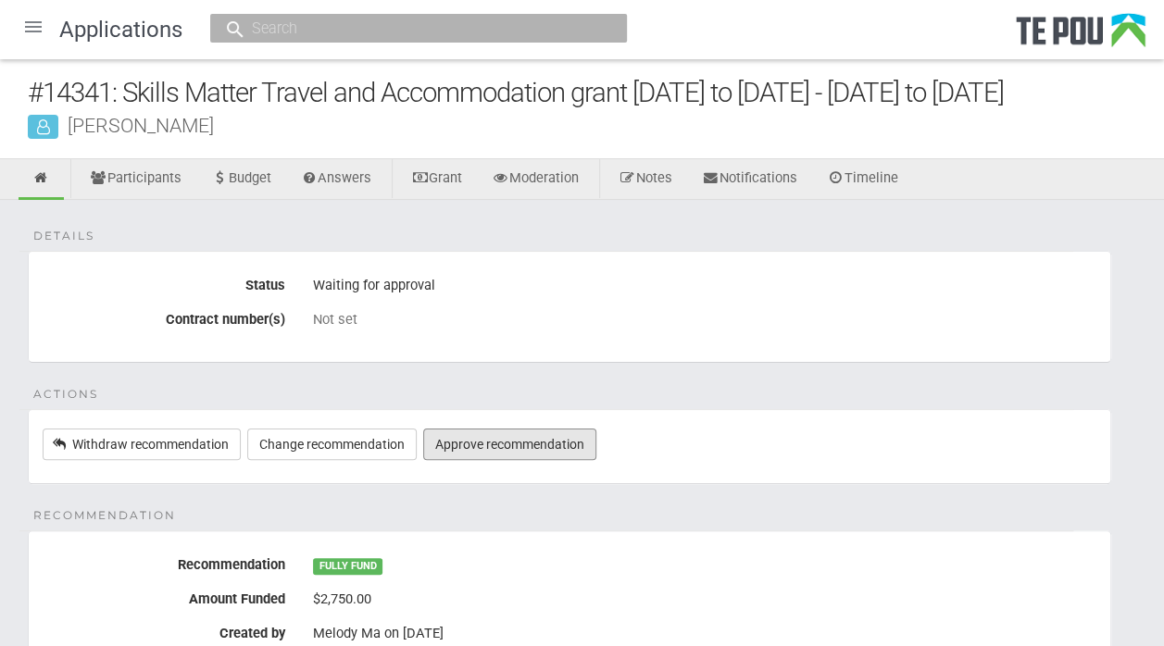
click at [552, 440] on link "Approve recommendation" at bounding box center [509, 444] width 173 height 31
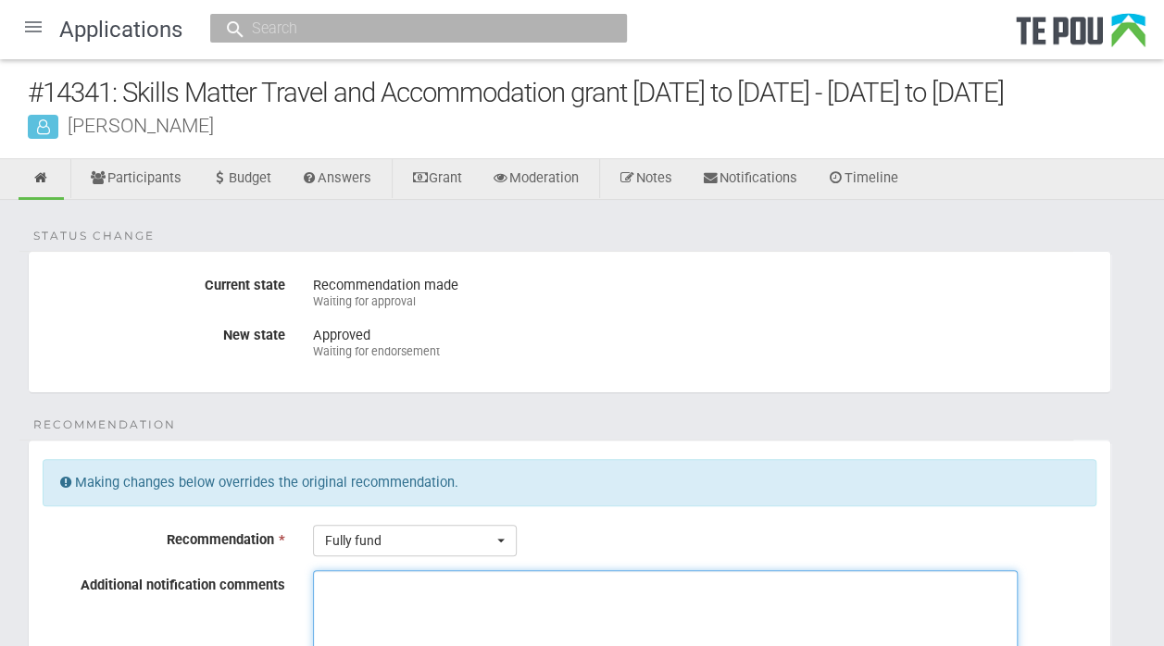
click at [350, 615] on textarea "Additional notification comments" at bounding box center [665, 640] width 705 height 139
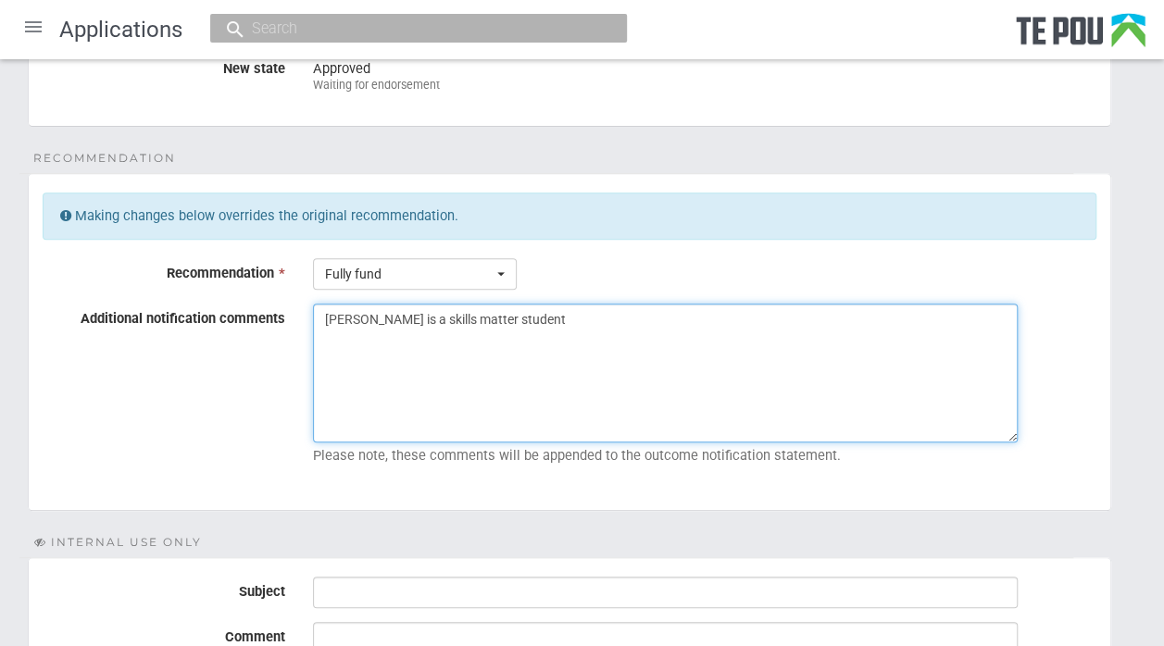
scroll to position [268, 0]
type textarea "Rachel is a skills matter student"
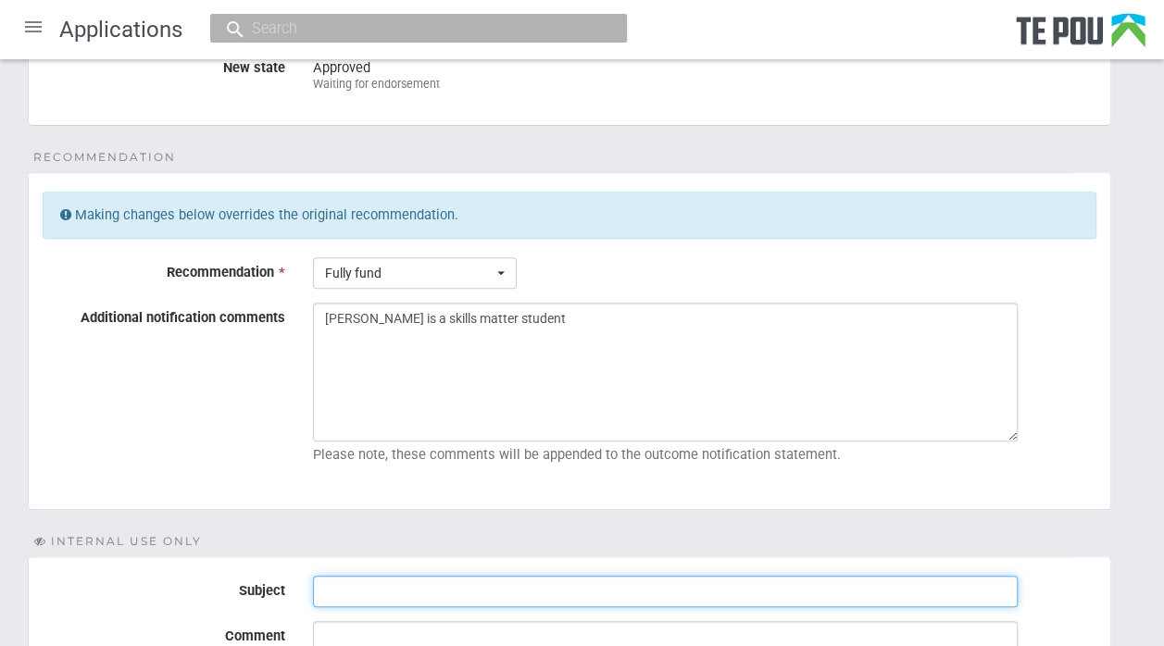
click at [386, 584] on input "Subject" at bounding box center [665, 591] width 705 height 31
type input "Ready for endorsement"
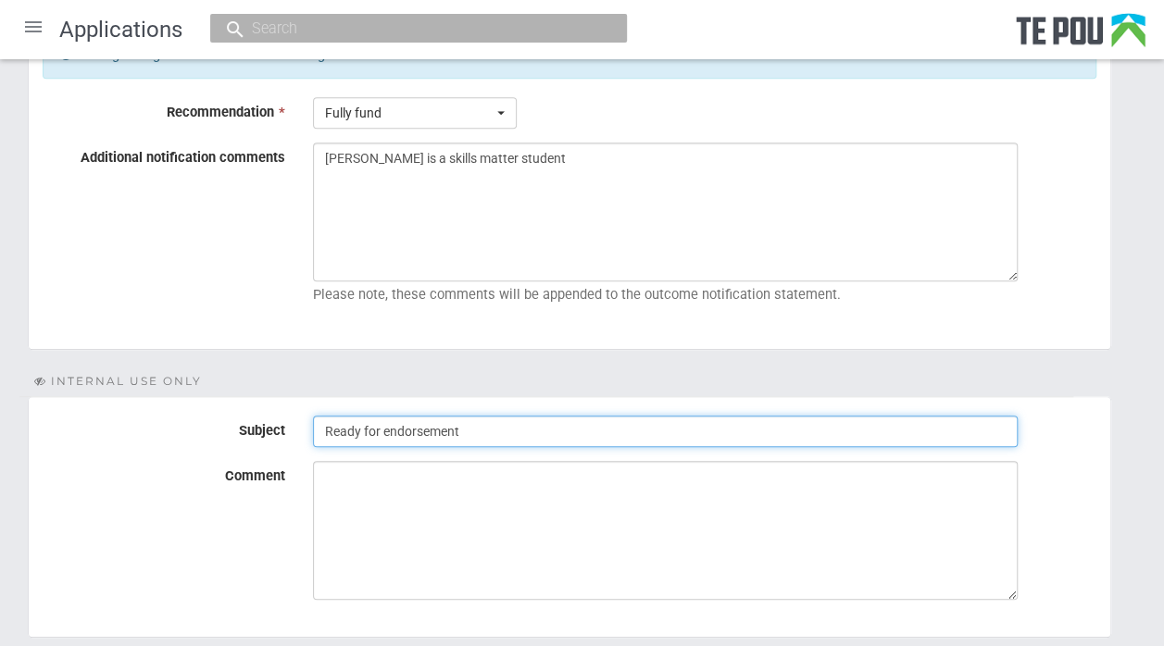
scroll to position [430, 0]
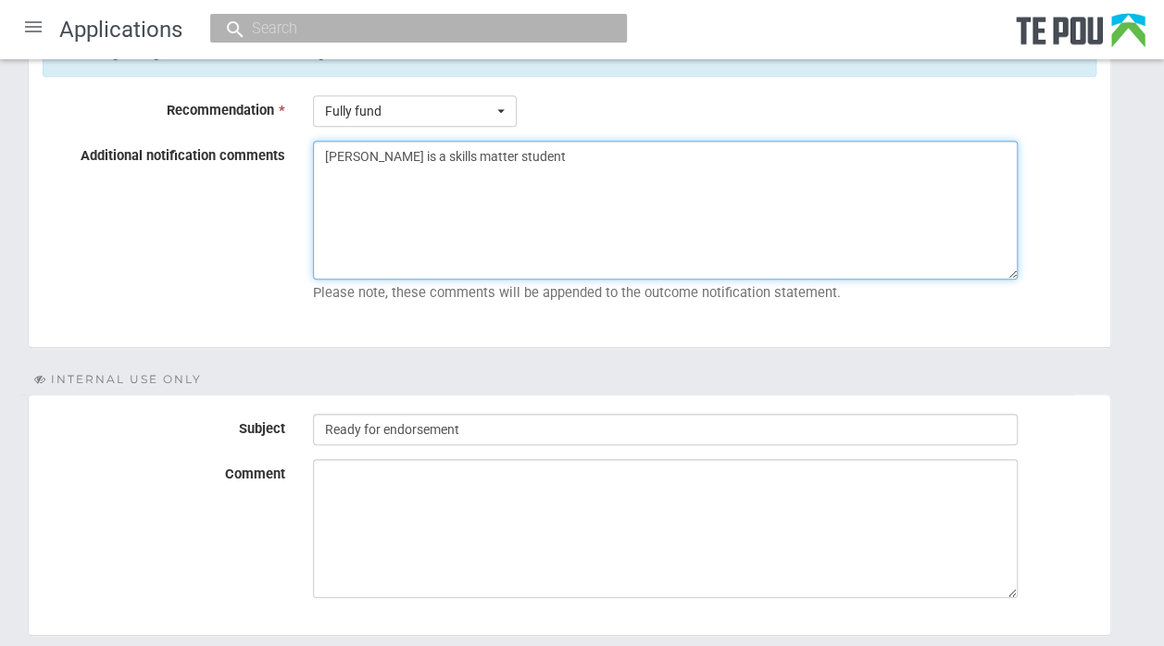
drag, startPoint x: 530, startPoint y: 153, endPoint x: 282, endPoint y: 149, distance: 247.3
click at [282, 149] on div "Additional notification comments Rachel is a skills matter student Please note,…" at bounding box center [570, 225] width 1082 height 169
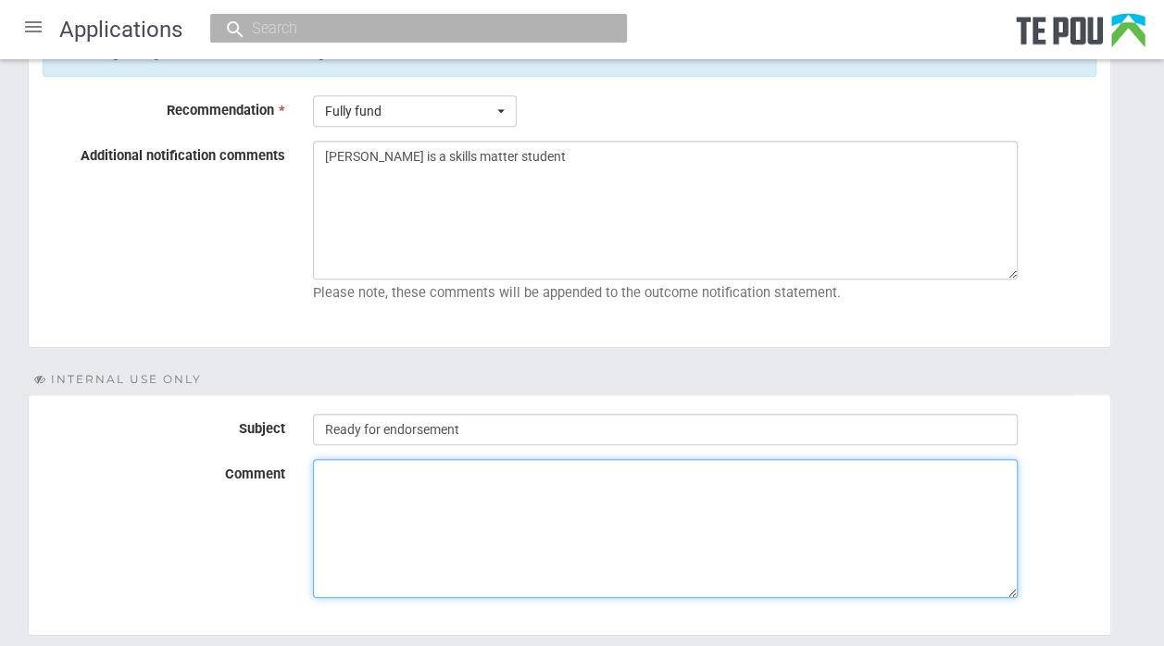
click at [330, 481] on textarea "Comment" at bounding box center [665, 528] width 705 height 139
paste textarea "[PERSON_NAME] is a skills matter student"
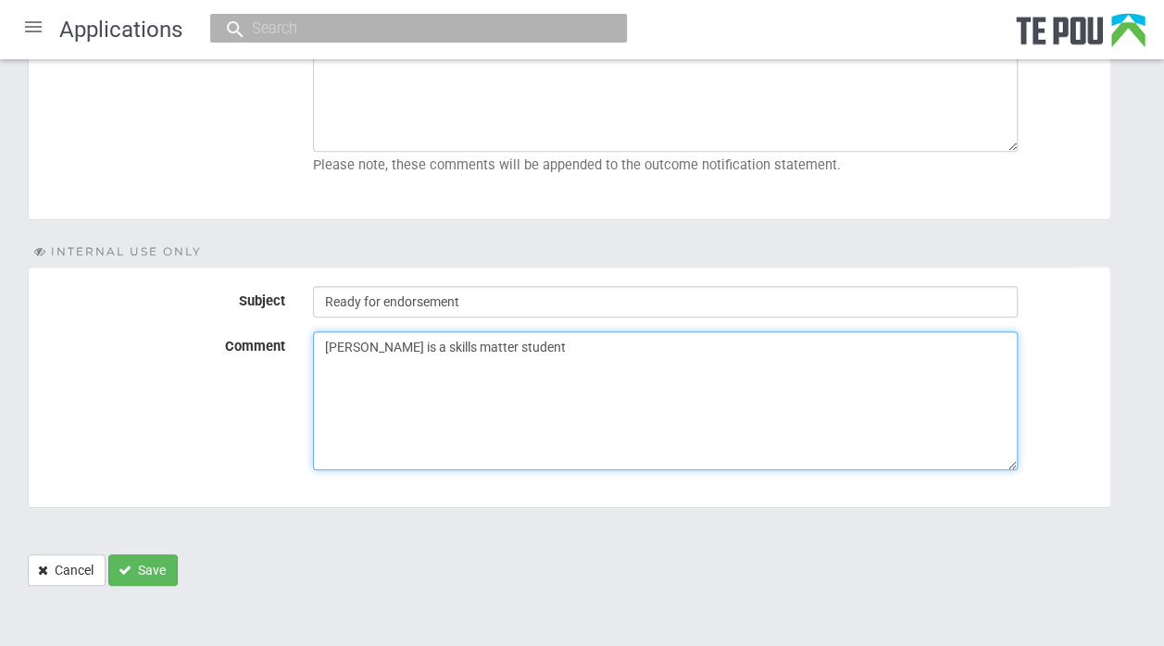
type textarea "Rachel is a skills matter student"
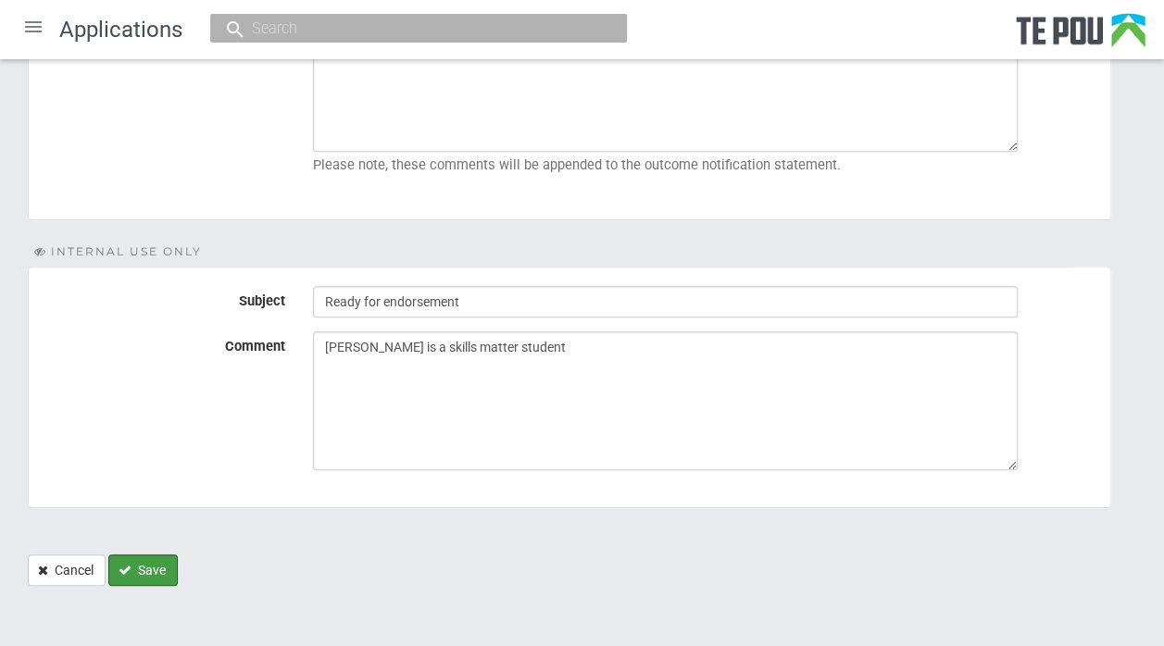
click at [164, 559] on button "Save" at bounding box center [142, 570] width 69 height 31
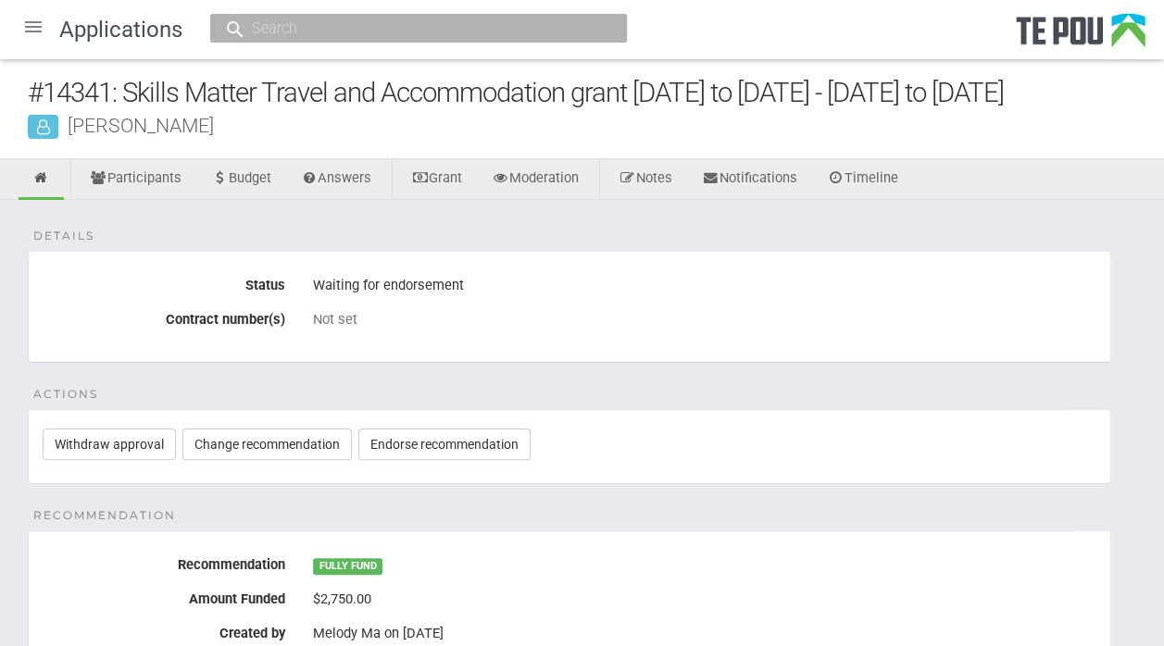
click at [33, 33] on div at bounding box center [33, 27] width 44 height 44
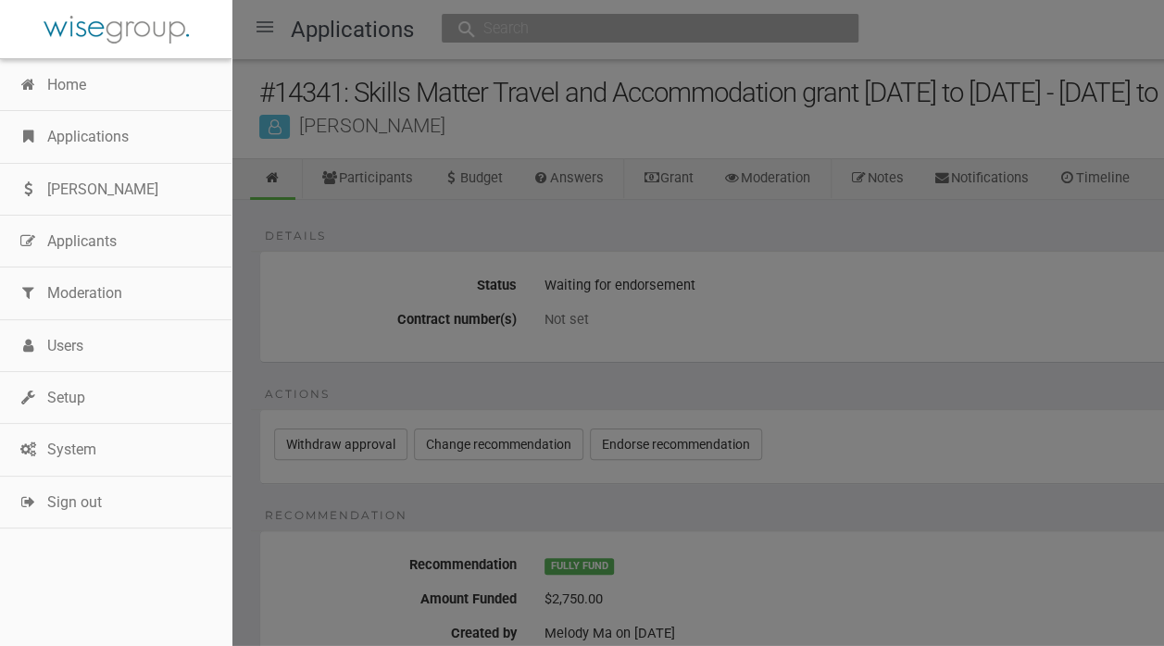
click at [95, 120] on link "Applications" at bounding box center [116, 137] width 232 height 52
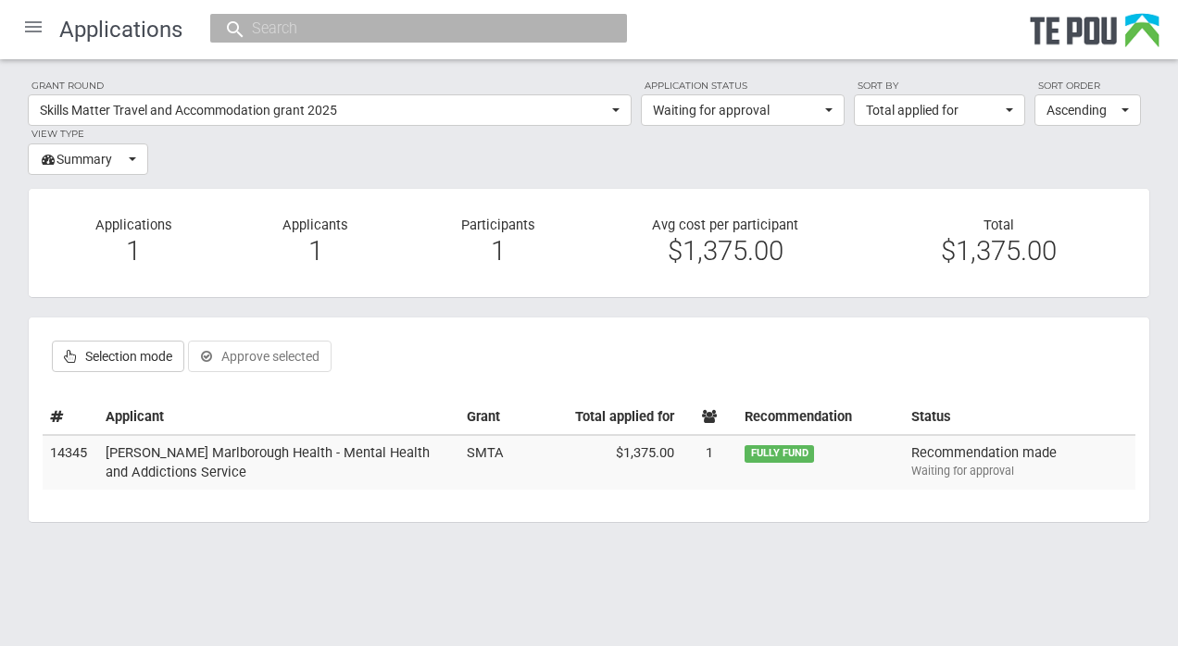
click at [185, 455] on td "[PERSON_NAME] Marlborough Health - Mental Health and Addictions Service" at bounding box center [278, 462] width 361 height 55
